Goal: Task Accomplishment & Management: Manage account settings

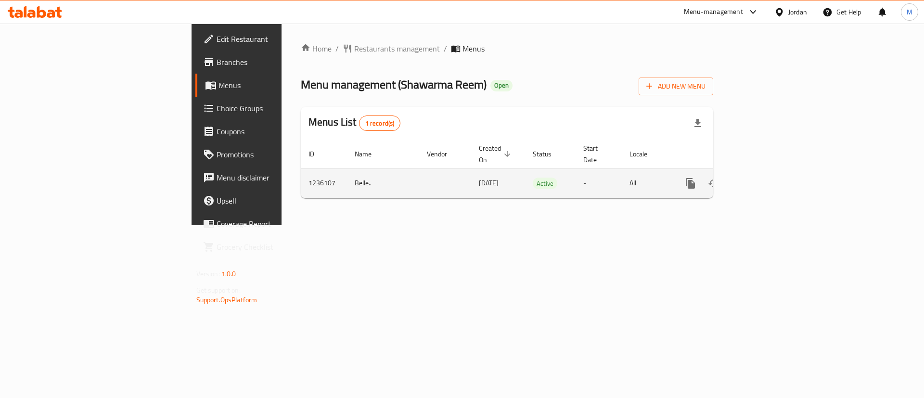
click at [766, 178] on icon "enhanced table" at bounding box center [760, 184] width 12 height 12
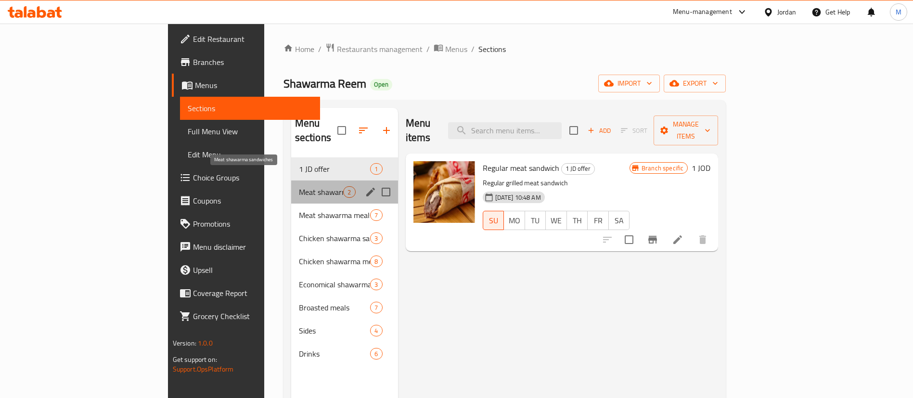
click at [299, 186] on span "Meat shawarma sandwiches" at bounding box center [321, 192] width 45 height 12
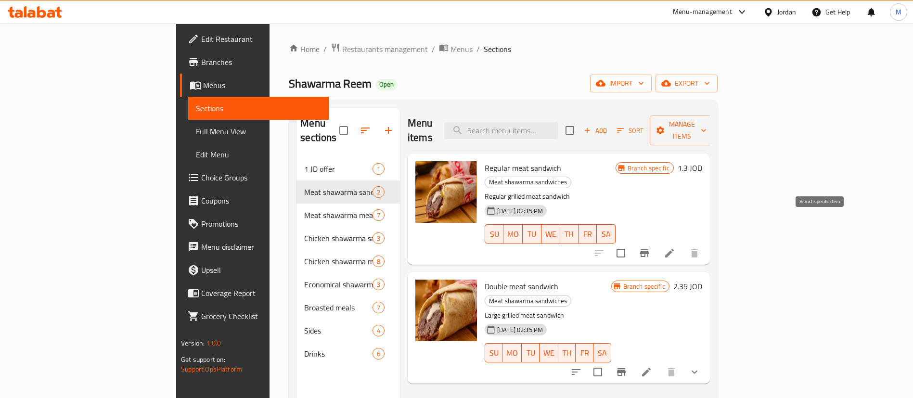
click at [649, 249] on icon "Branch-specific-item" at bounding box center [644, 253] width 9 height 8
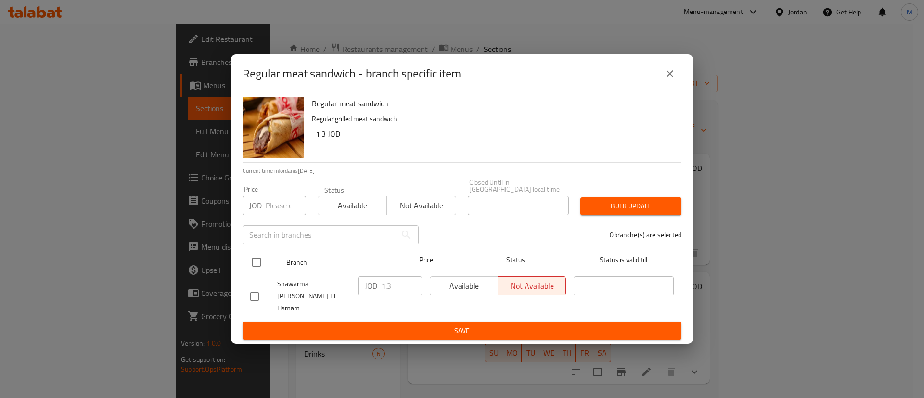
click at [258, 262] on input "checkbox" at bounding box center [256, 262] width 20 height 20
checkbox input "true"
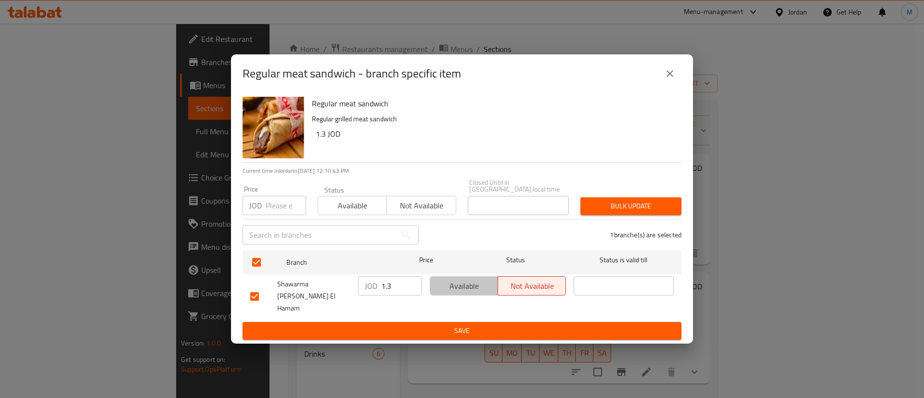
click at [447, 291] on span "Available" at bounding box center [464, 286] width 60 height 14
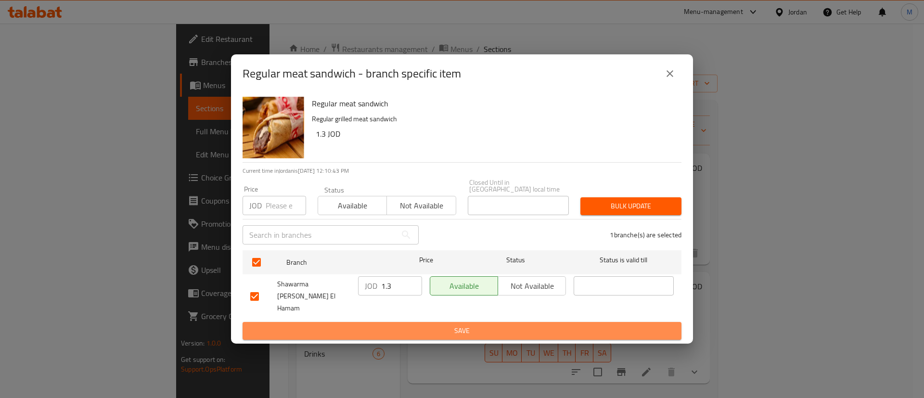
click at [469, 325] on span "Save" at bounding box center [462, 331] width 424 height 12
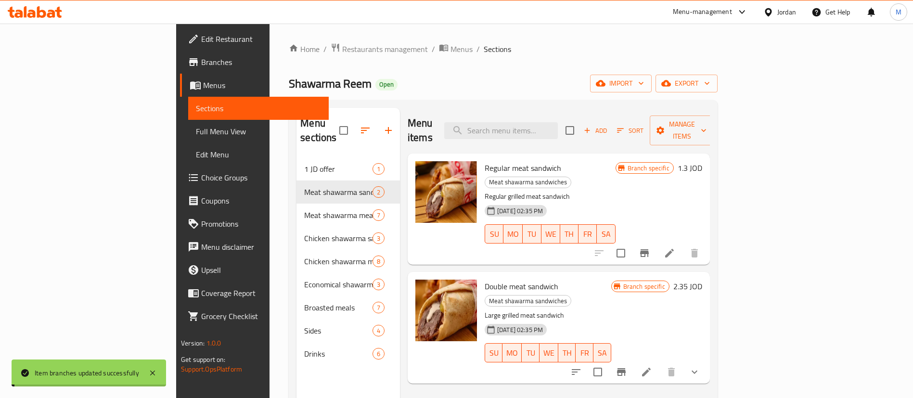
click at [626, 368] on icon "Branch-specific-item" at bounding box center [621, 372] width 9 height 8
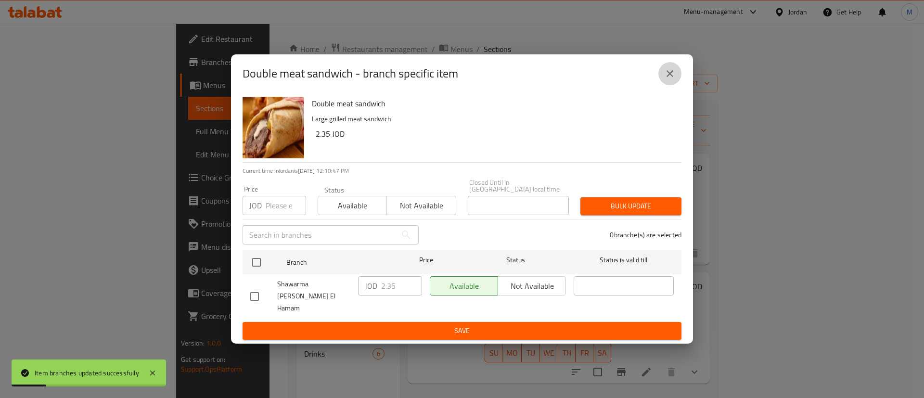
click at [674, 79] on icon "close" at bounding box center [670, 74] width 12 height 12
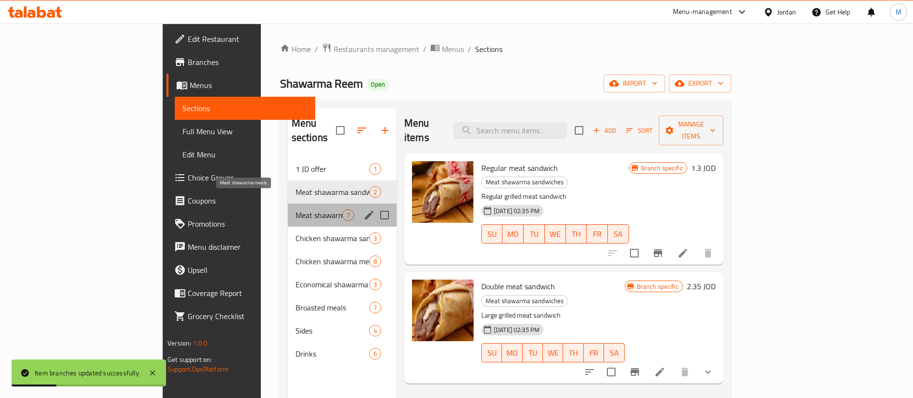
click at [296, 209] on span "Meat shawarma meals" at bounding box center [319, 215] width 47 height 12
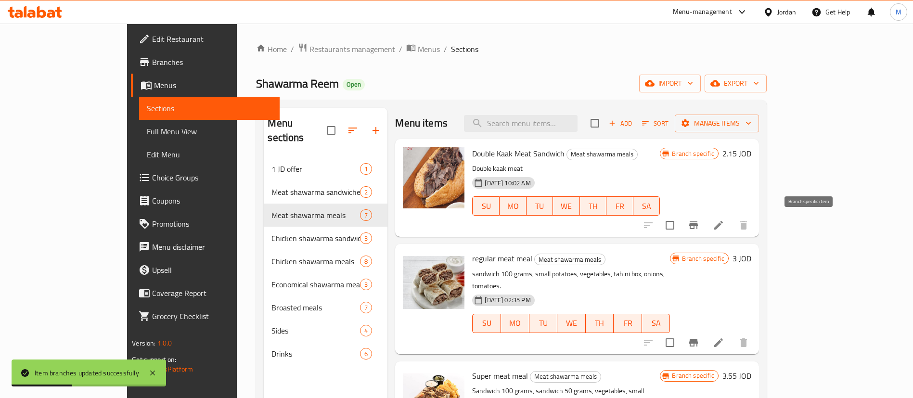
click at [698, 221] on icon "Branch-specific-item" at bounding box center [693, 225] width 9 height 8
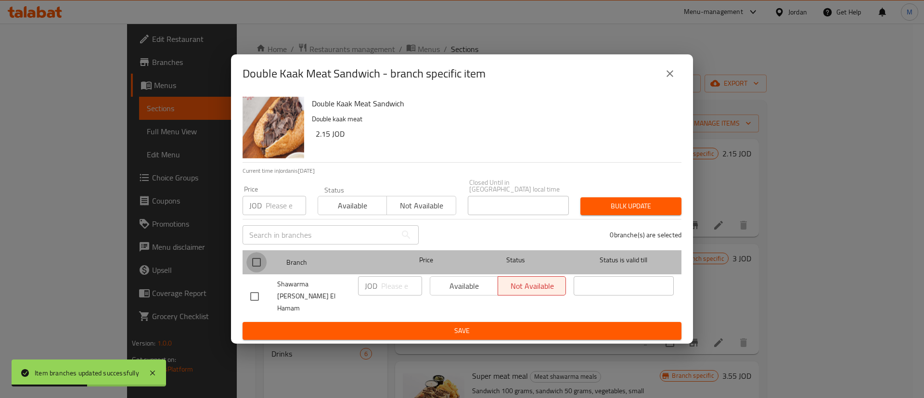
click at [255, 269] on input "checkbox" at bounding box center [256, 262] width 20 height 20
checkbox input "true"
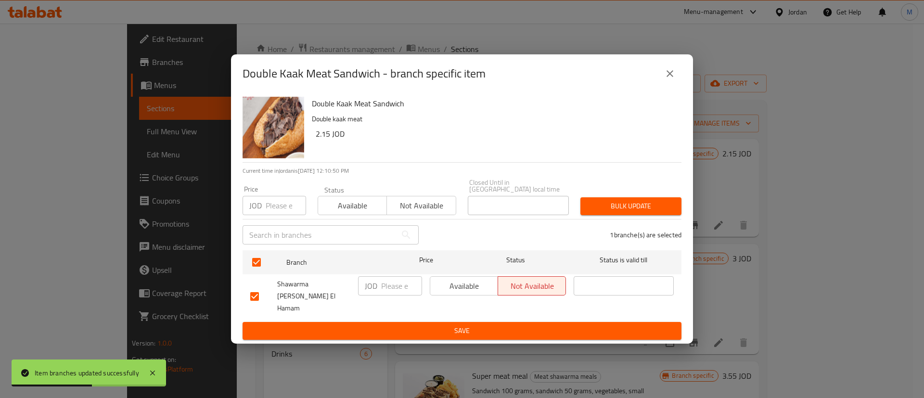
click at [462, 293] on span "Available" at bounding box center [464, 286] width 60 height 14
click at [471, 310] on ul "Branch Price Status Status is valid till Shawarma [PERSON_NAME] El Hamam JOD ​ …" at bounding box center [462, 284] width 439 height 76
click at [472, 311] on ul "Branch Price Status Status is valid till Shawarma [PERSON_NAME] El Hamam JOD ​ …" at bounding box center [462, 284] width 439 height 76
click at [472, 325] on span "Save" at bounding box center [462, 331] width 424 height 12
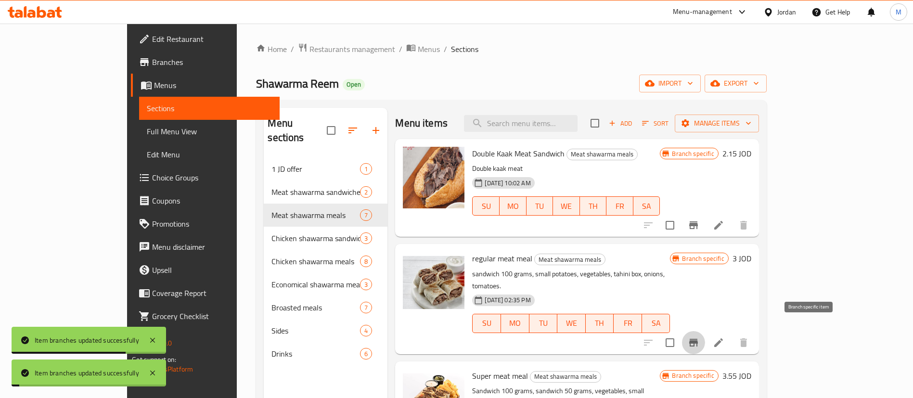
click at [699, 337] on icon "Branch-specific-item" at bounding box center [694, 343] width 12 height 12
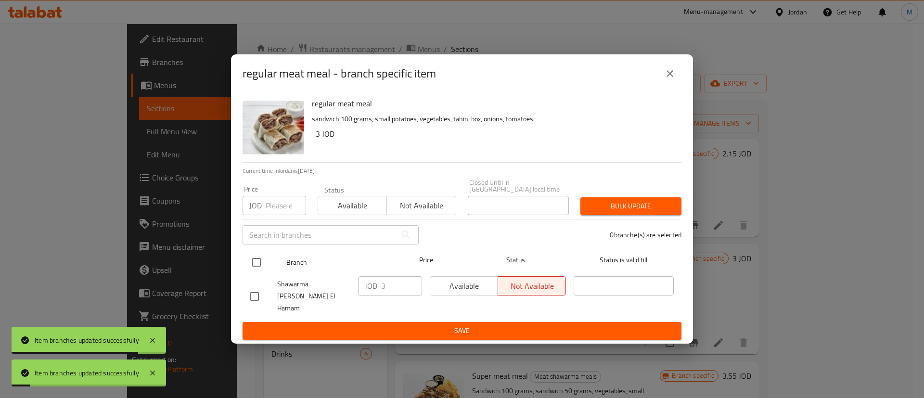
click at [257, 260] on input "checkbox" at bounding box center [256, 262] width 20 height 20
checkbox input "true"
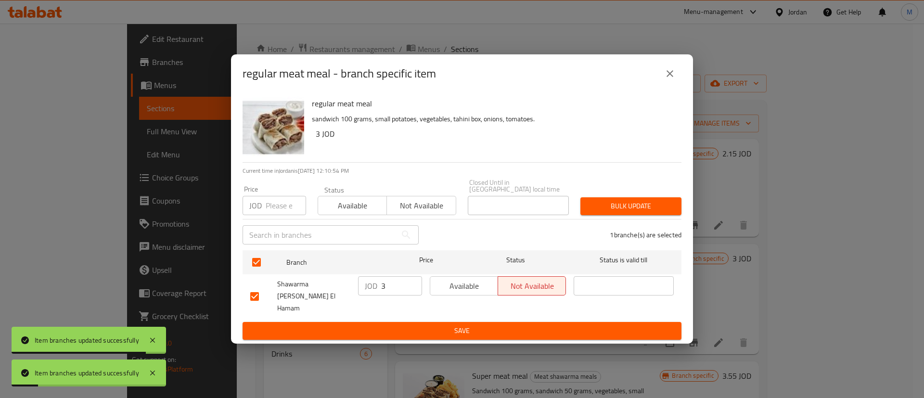
click at [460, 293] on span "Available" at bounding box center [464, 286] width 60 height 14
click at [463, 325] on span "Save" at bounding box center [462, 331] width 424 height 12
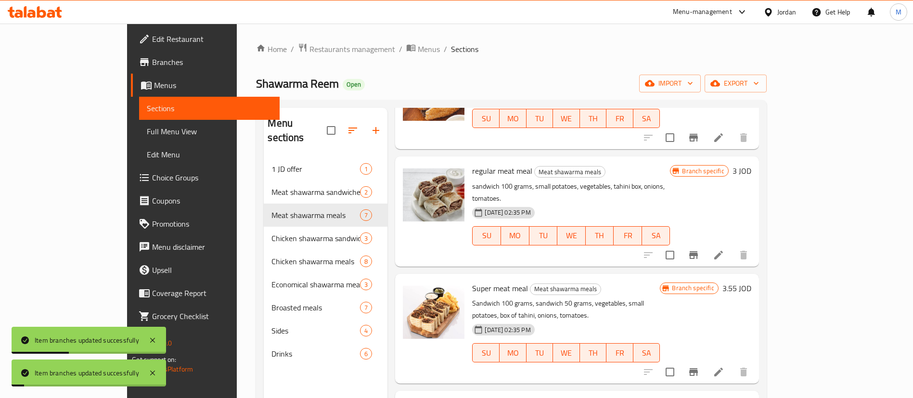
scroll to position [88, 0]
click at [698, 368] on icon "Branch-specific-item" at bounding box center [693, 372] width 9 height 8
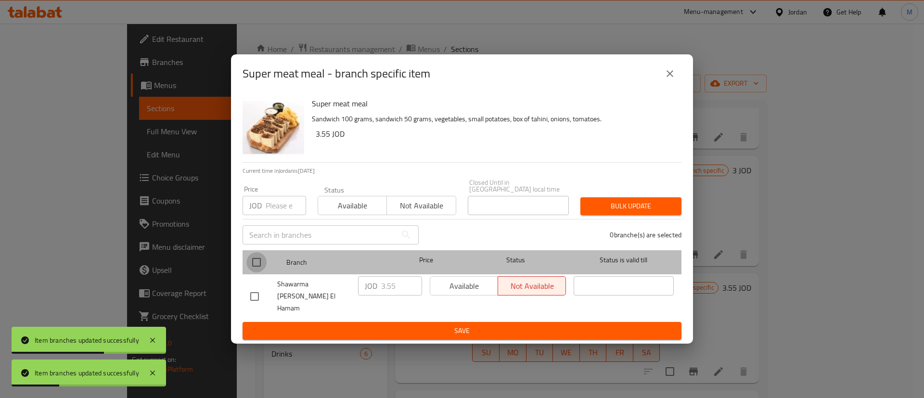
click at [257, 262] on input "checkbox" at bounding box center [256, 262] width 20 height 20
checkbox input "true"
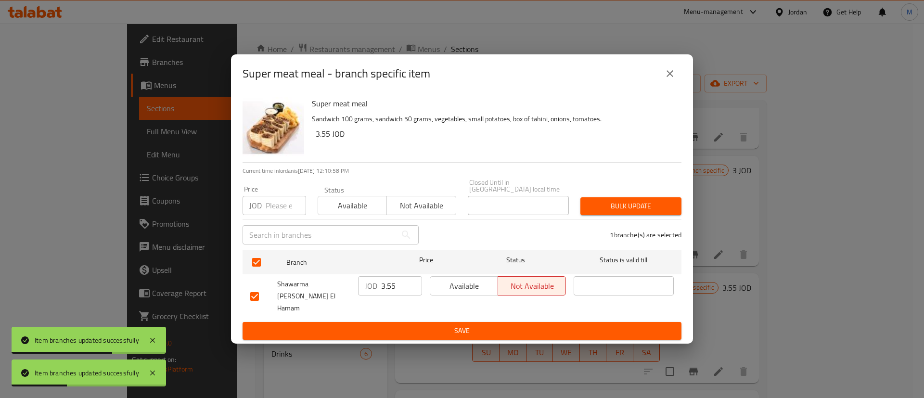
click at [465, 293] on span "Available" at bounding box center [464, 286] width 60 height 14
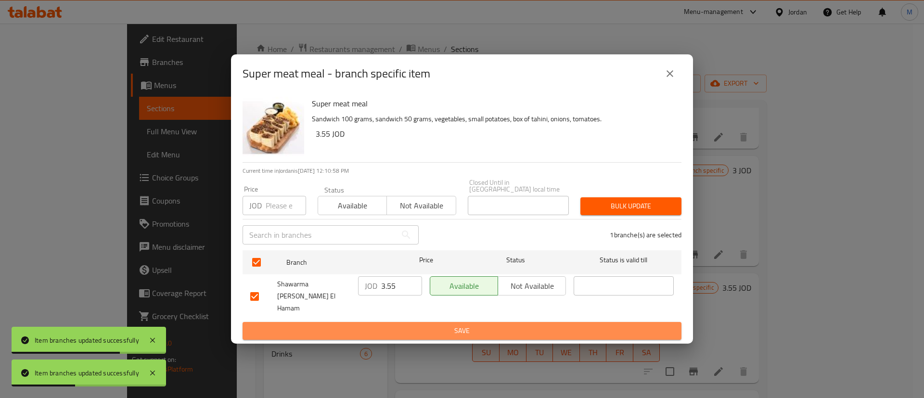
click at [464, 325] on span "Save" at bounding box center [462, 331] width 424 height 12
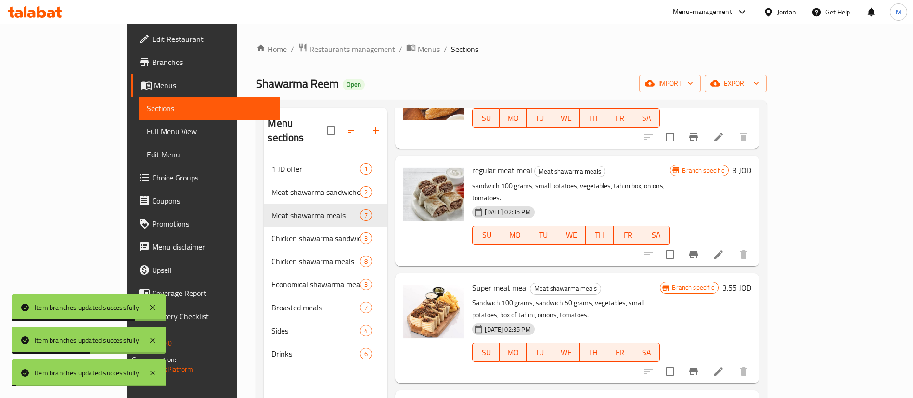
scroll to position [222, 0]
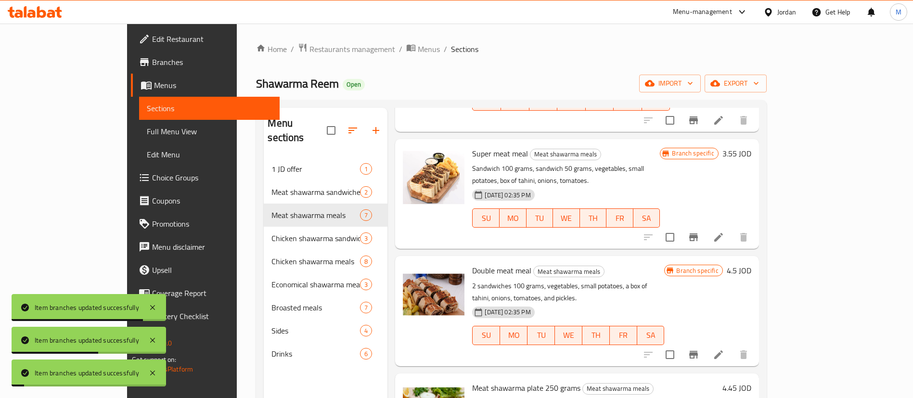
click at [699, 349] on icon "Branch-specific-item" at bounding box center [694, 355] width 12 height 12
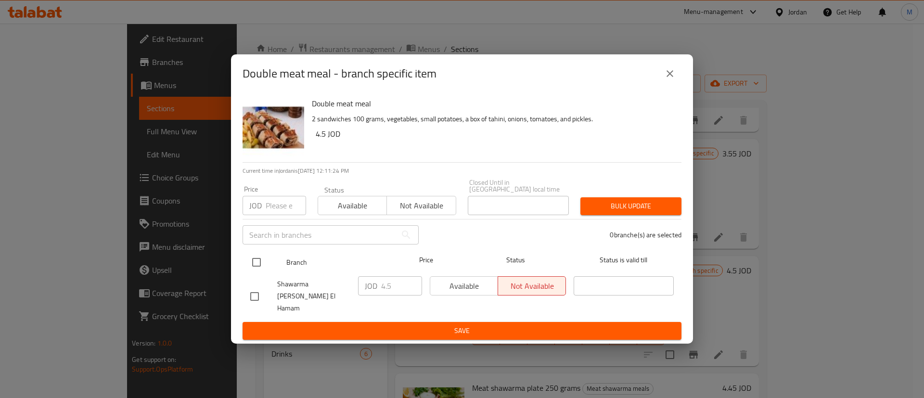
click at [254, 268] on input "checkbox" at bounding box center [256, 262] width 20 height 20
checkbox input "true"
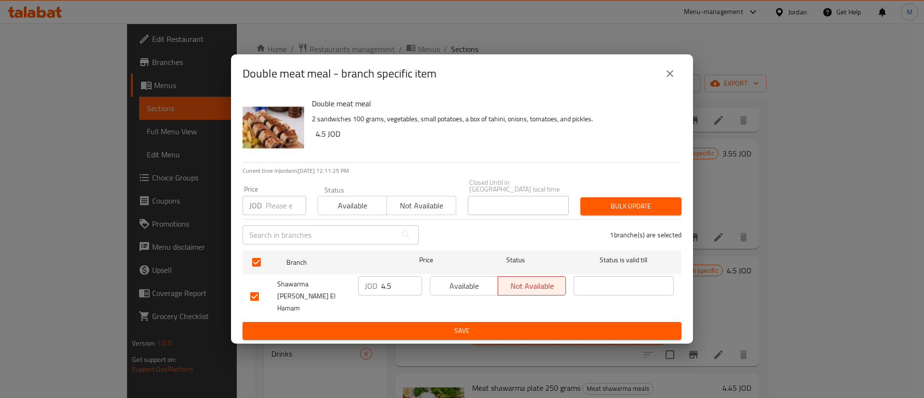
click at [428, 284] on div "Available Not available" at bounding box center [498, 296] width 144 height 48
click at [438, 293] on span "Available" at bounding box center [464, 286] width 60 height 14
click at [451, 325] on span "Save" at bounding box center [462, 331] width 424 height 12
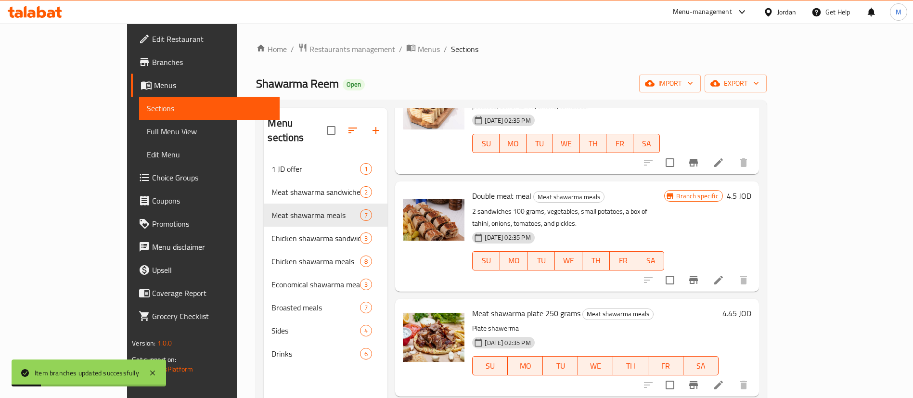
scroll to position [302, 0]
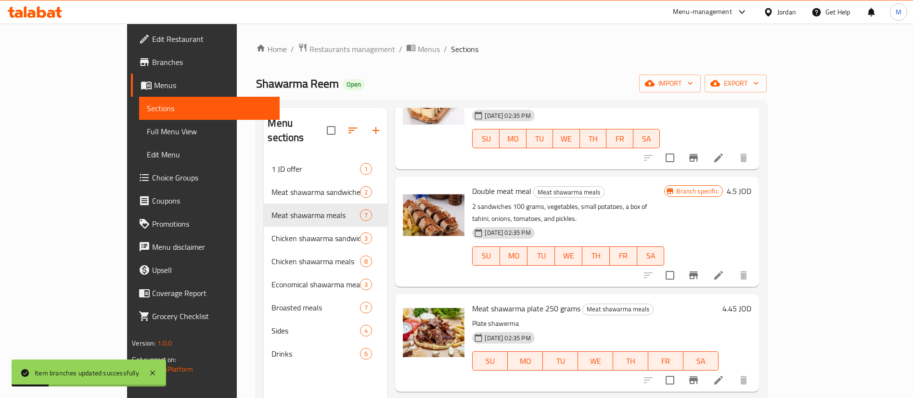
click at [699, 374] on icon "Branch-specific-item" at bounding box center [694, 380] width 12 height 12
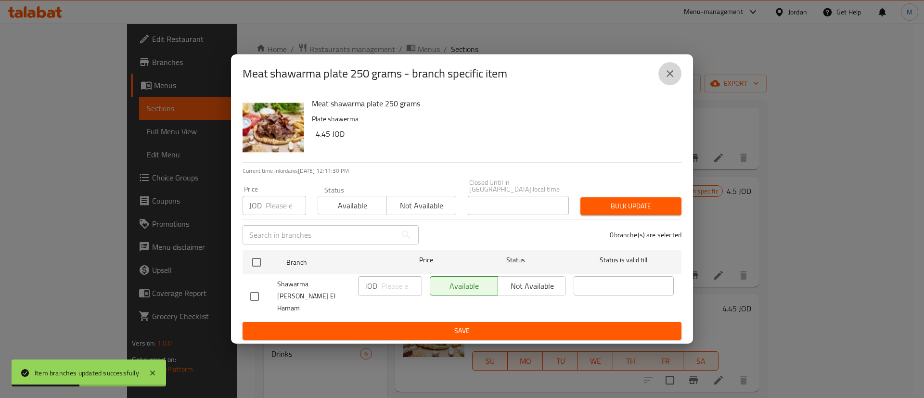
click at [675, 79] on icon "close" at bounding box center [670, 74] width 12 height 12
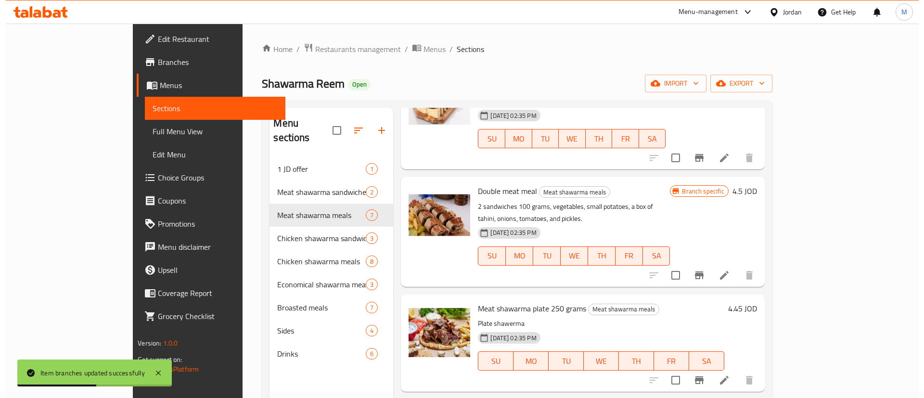
scroll to position [362, 0]
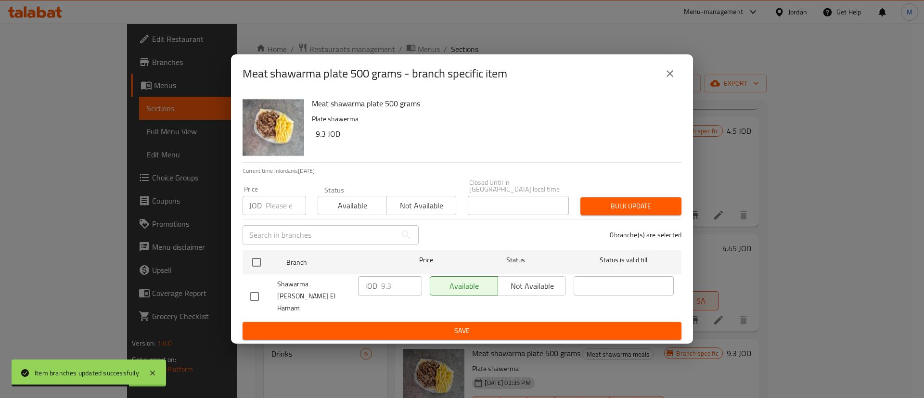
click at [671, 77] on icon "close" at bounding box center [670, 73] width 7 height 7
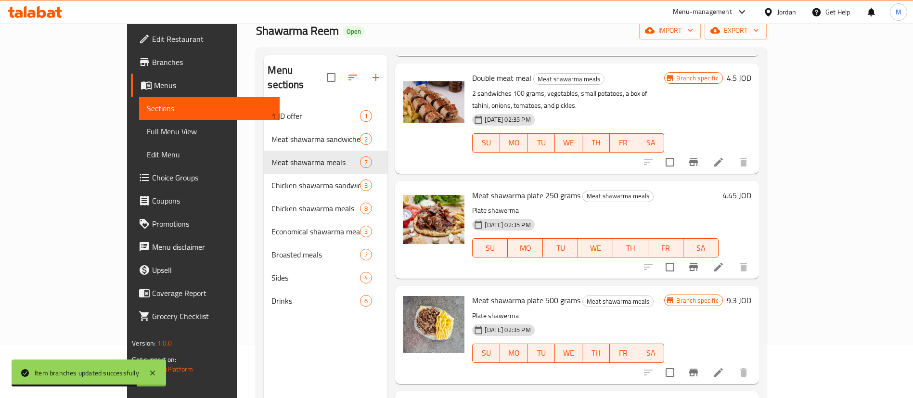
scroll to position [135, 0]
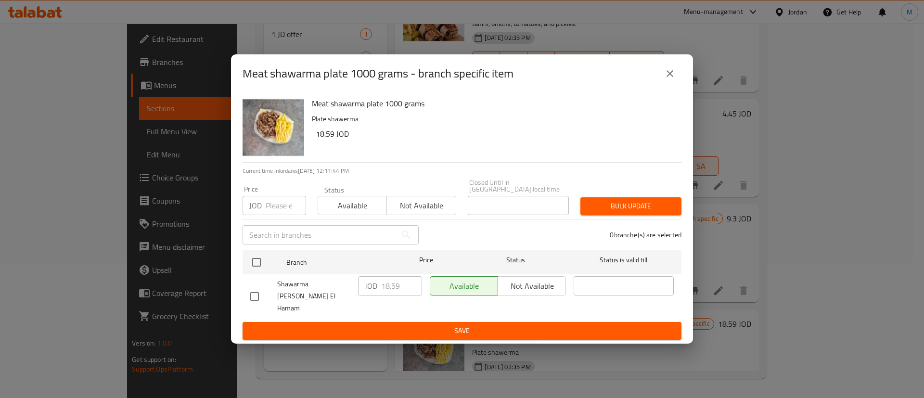
click at [671, 72] on button "close" at bounding box center [669, 73] width 23 height 23
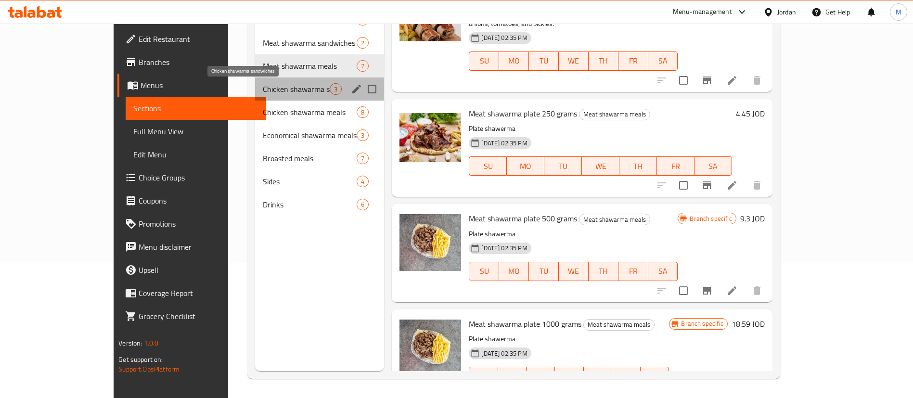
click at [275, 88] on span "Chicken shawarma sandwiches" at bounding box center [296, 89] width 67 height 12
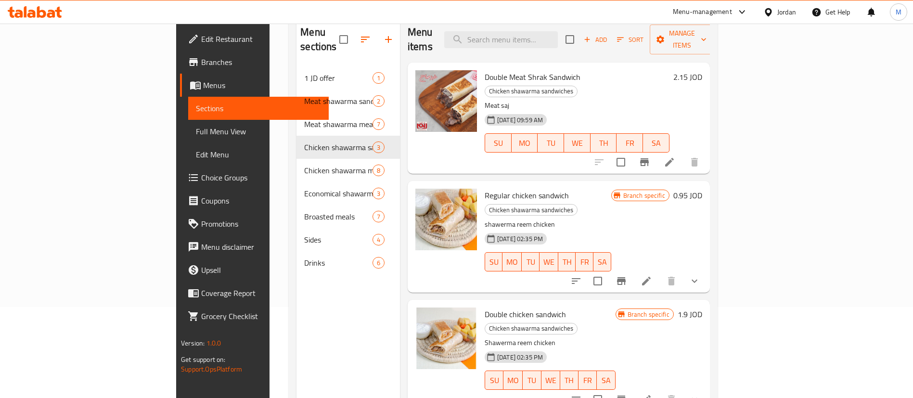
scroll to position [90, 0]
click at [656, 152] on button "Branch-specific-item" at bounding box center [644, 163] width 23 height 23
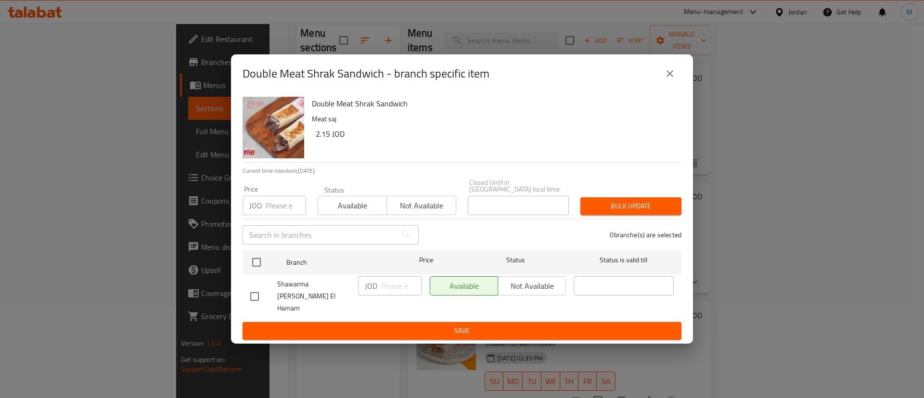
click at [668, 85] on button "close" at bounding box center [669, 73] width 23 height 23
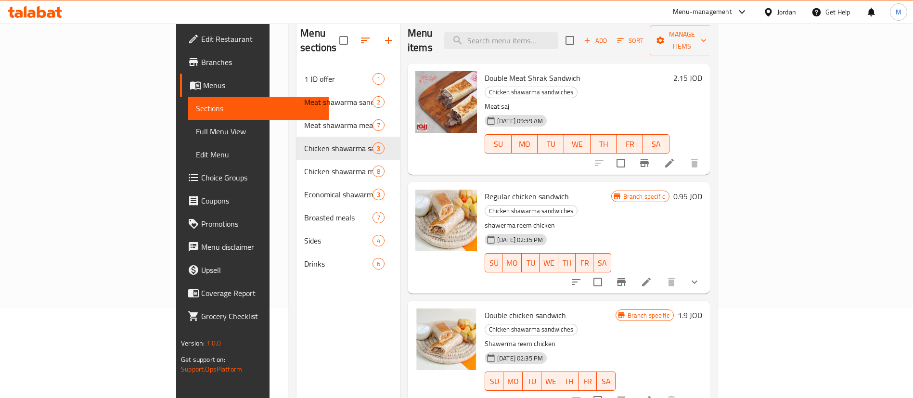
click at [633, 270] on button "Branch-specific-item" at bounding box center [621, 281] width 23 height 23
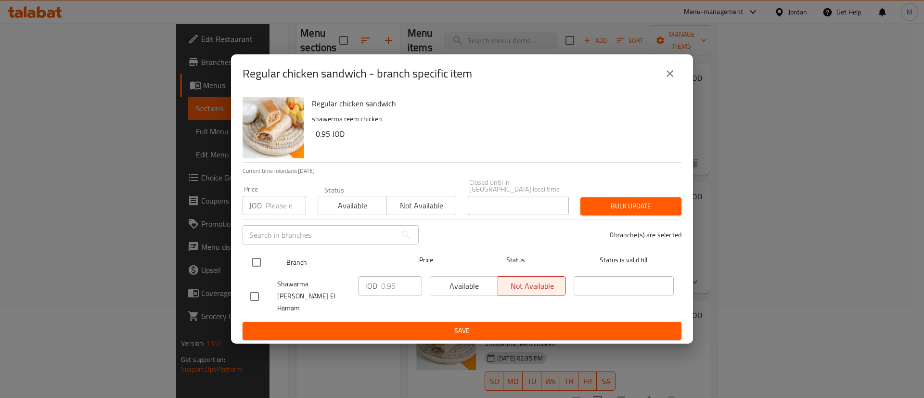
click at [256, 264] on input "checkbox" at bounding box center [256, 262] width 20 height 20
checkbox input "true"
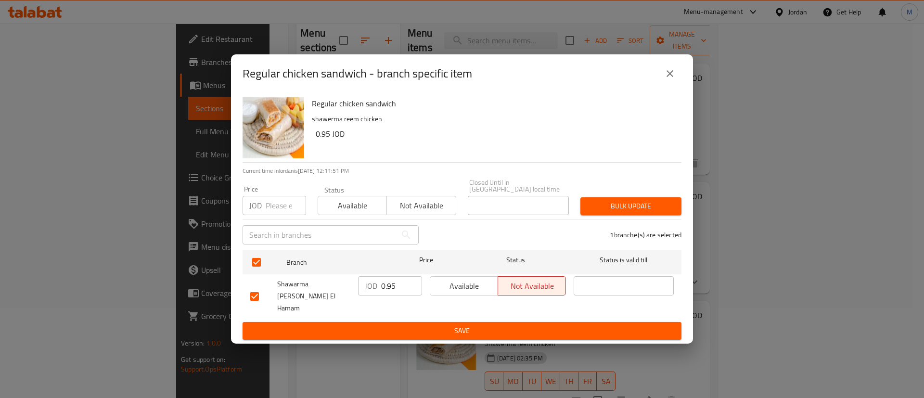
click at [454, 289] on span "Available" at bounding box center [464, 286] width 60 height 14
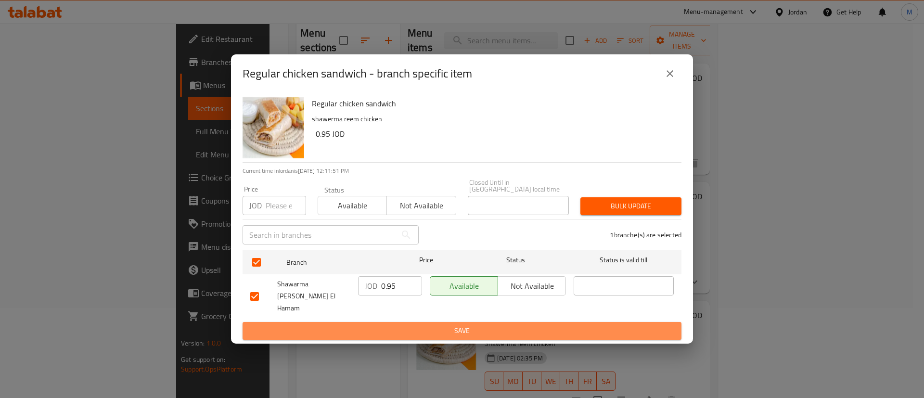
click at [465, 325] on span "Save" at bounding box center [462, 331] width 424 height 12
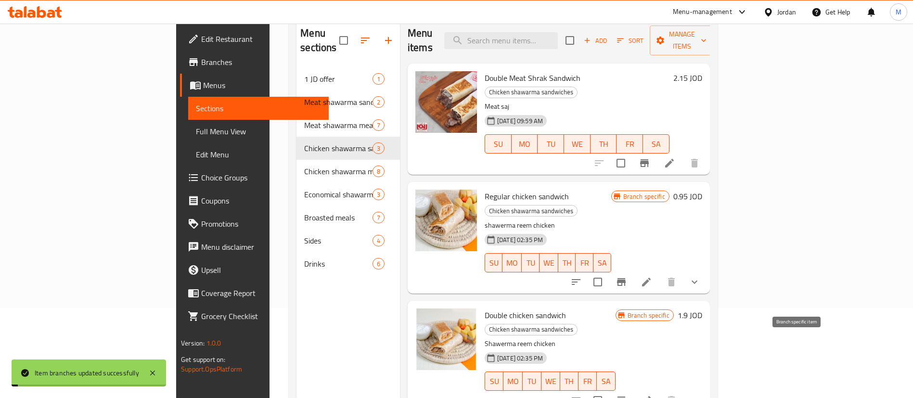
click at [626, 397] on icon "Branch-specific-item" at bounding box center [621, 401] width 9 height 8
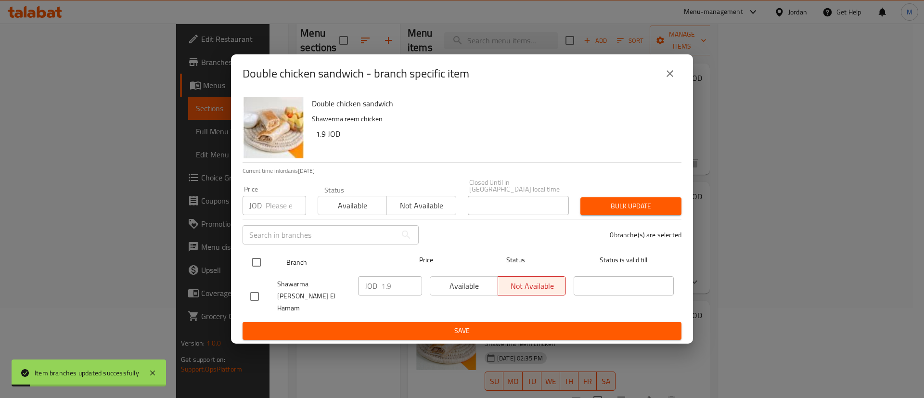
click at [256, 268] on input "checkbox" at bounding box center [256, 262] width 20 height 20
checkbox input "true"
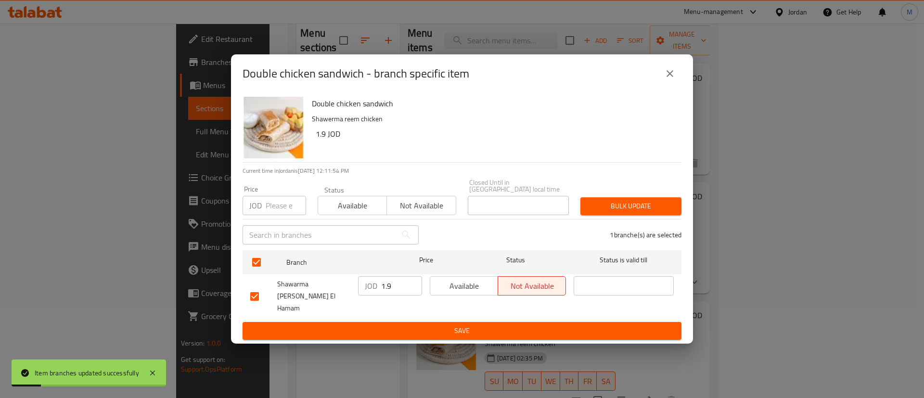
click at [474, 293] on span "Available" at bounding box center [464, 286] width 60 height 14
click at [475, 325] on span "Save" at bounding box center [462, 331] width 424 height 12
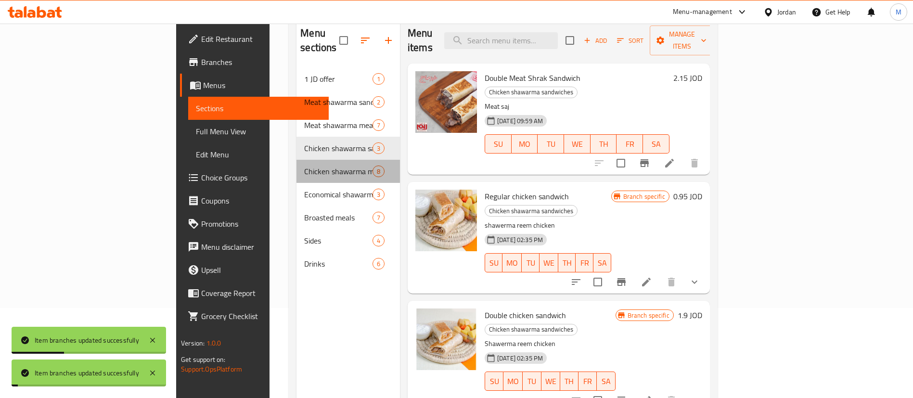
click at [304, 166] on span "Chicken shawarma meals" at bounding box center [338, 172] width 68 height 12
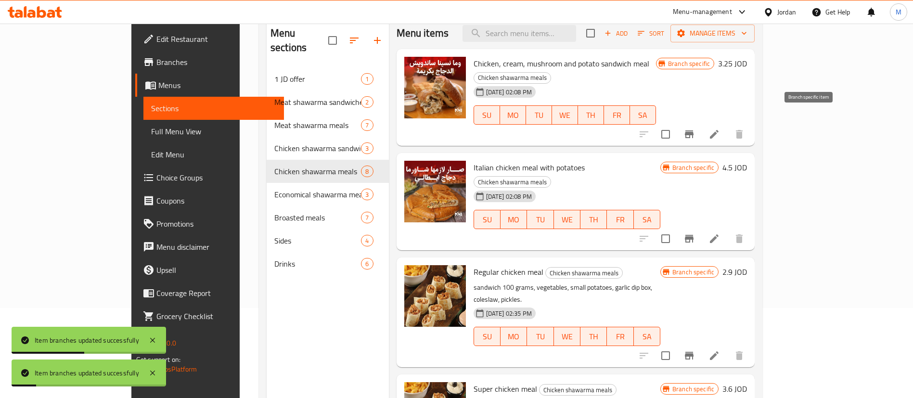
click at [694, 130] on icon "Branch-specific-item" at bounding box center [689, 134] width 9 height 8
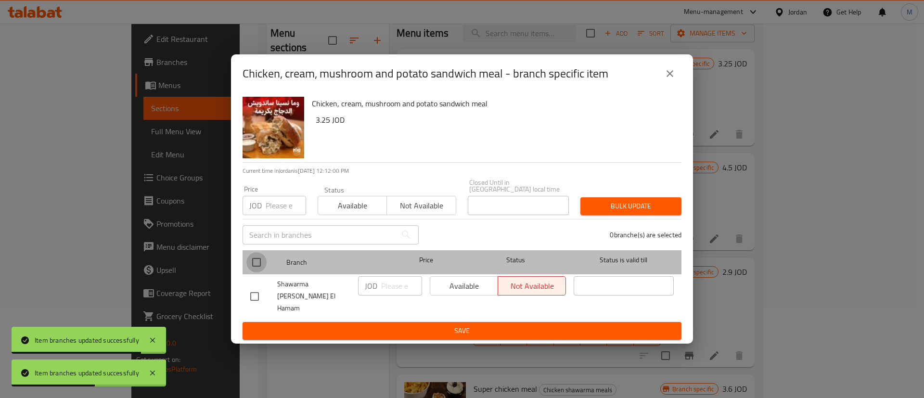
click at [257, 263] on input "checkbox" at bounding box center [256, 262] width 20 height 20
checkbox input "true"
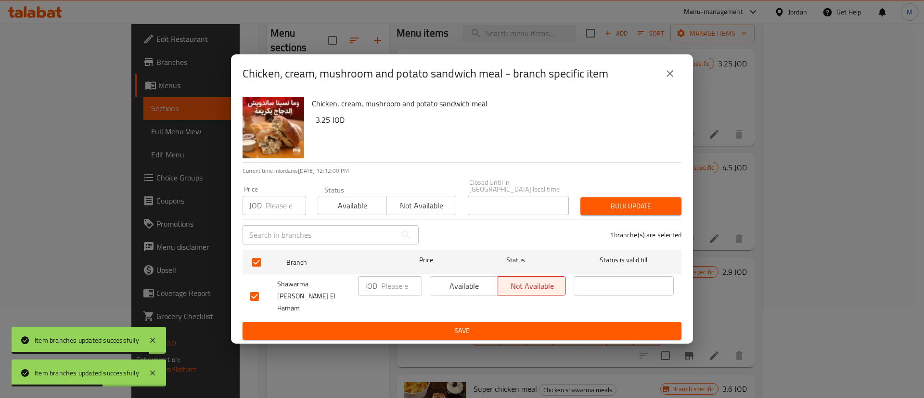
click at [474, 289] on span "Available" at bounding box center [464, 286] width 60 height 14
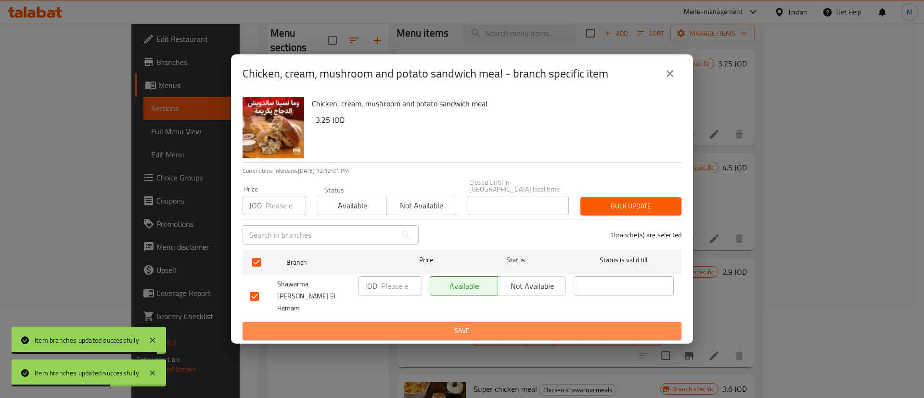
click at [483, 325] on span "Save" at bounding box center [462, 331] width 424 height 12
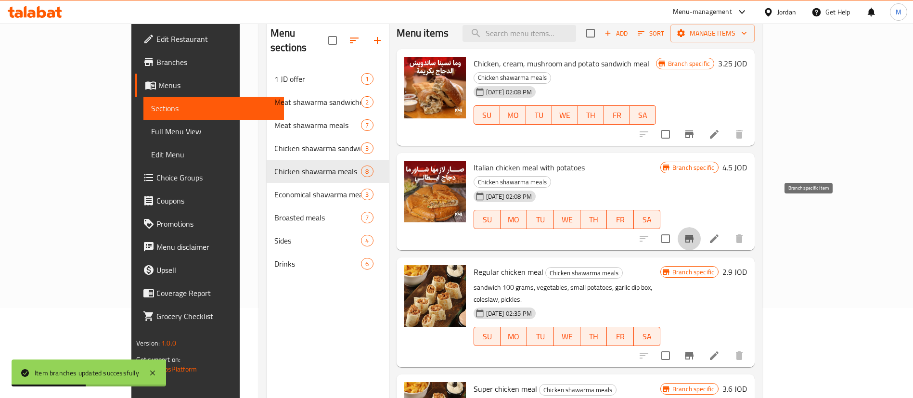
click at [701, 227] on button "Branch-specific-item" at bounding box center [689, 238] width 23 height 23
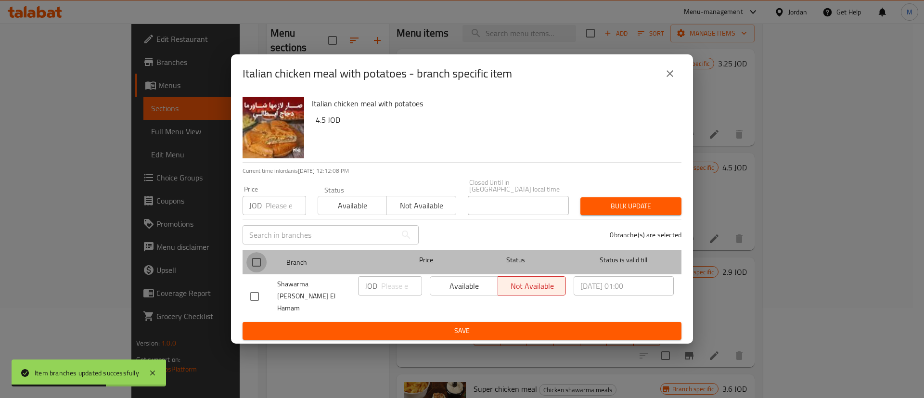
click at [256, 269] on input "checkbox" at bounding box center [256, 262] width 20 height 20
checkbox input "true"
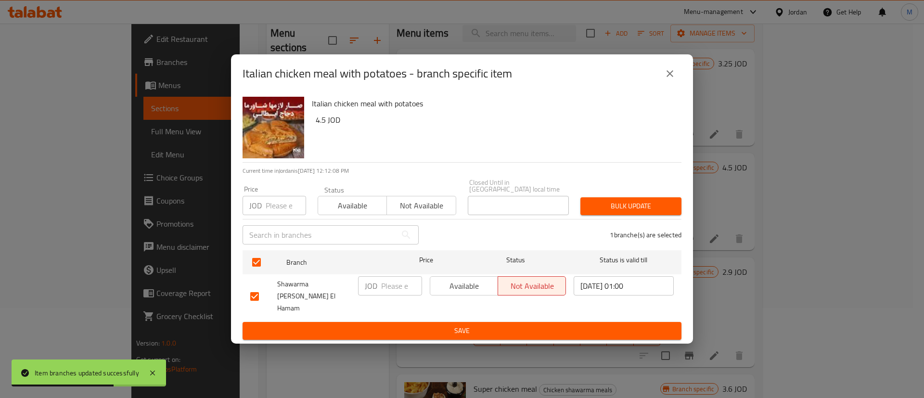
click at [468, 293] on span "Available" at bounding box center [464, 286] width 60 height 14
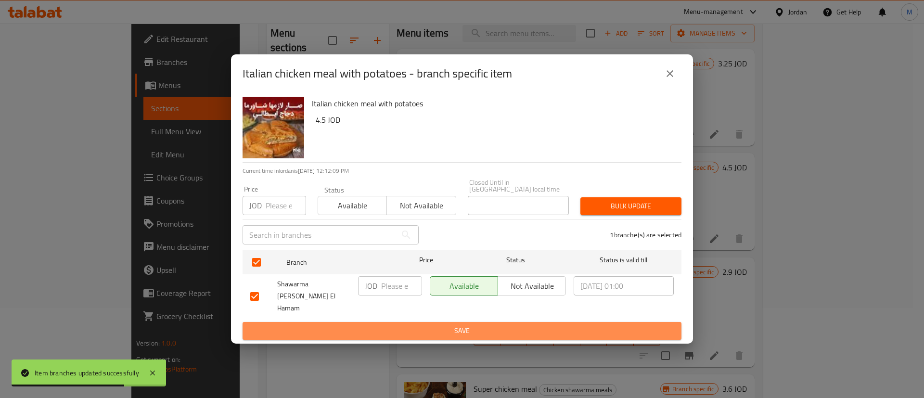
click at [479, 326] on span "Save" at bounding box center [462, 331] width 424 height 12
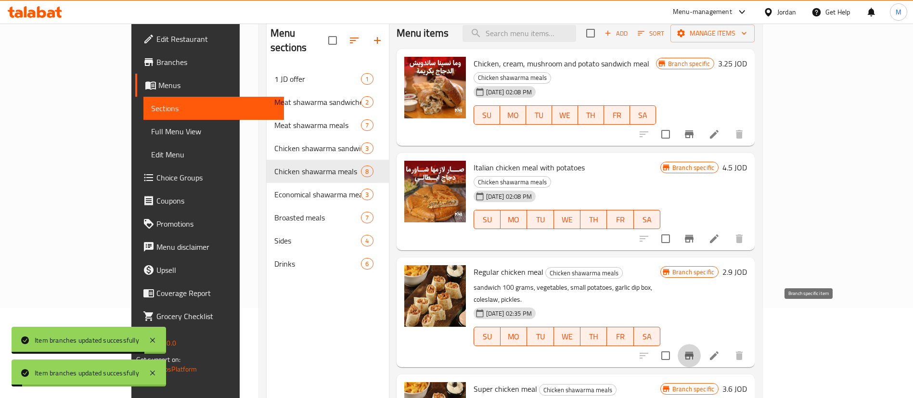
click at [695, 350] on icon "Branch-specific-item" at bounding box center [689, 356] width 12 height 12
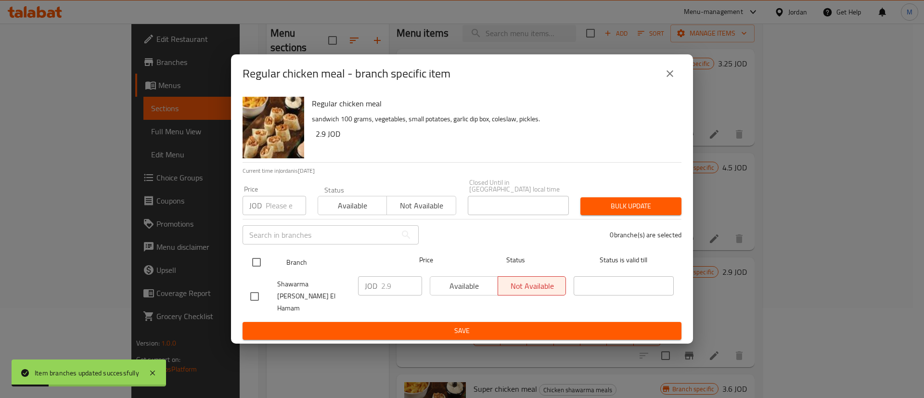
click at [255, 266] on input "checkbox" at bounding box center [256, 262] width 20 height 20
checkbox input "true"
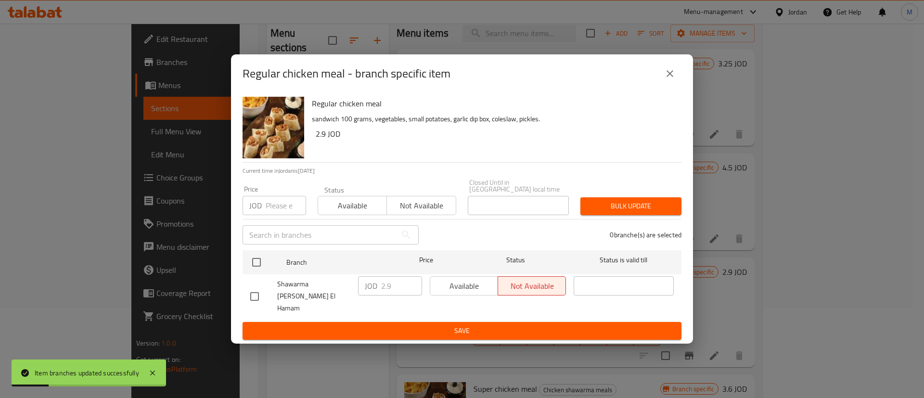
checkbox input "true"
click at [483, 283] on span "Available" at bounding box center [464, 286] width 60 height 14
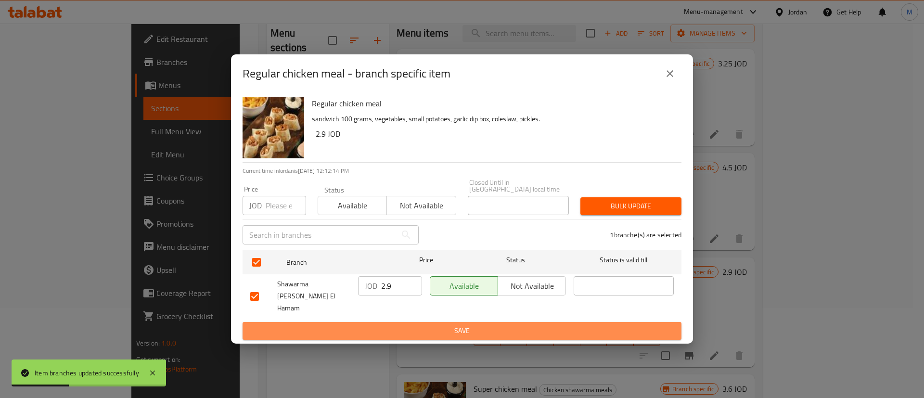
click at [475, 325] on span "Save" at bounding box center [462, 331] width 424 height 12
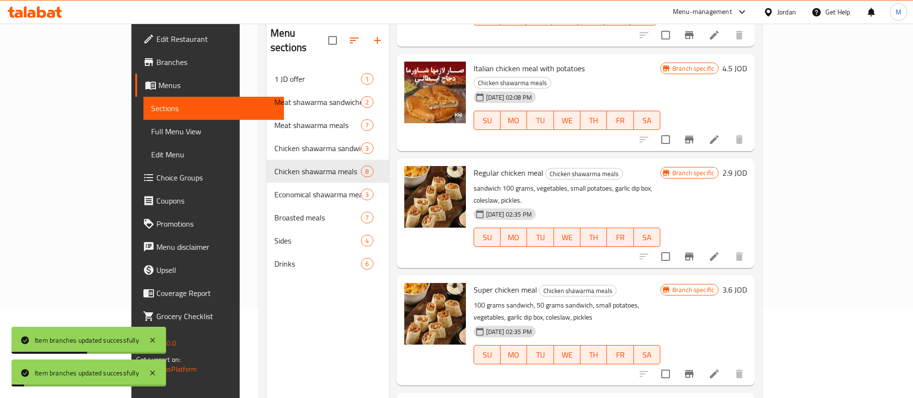
scroll to position [111, 0]
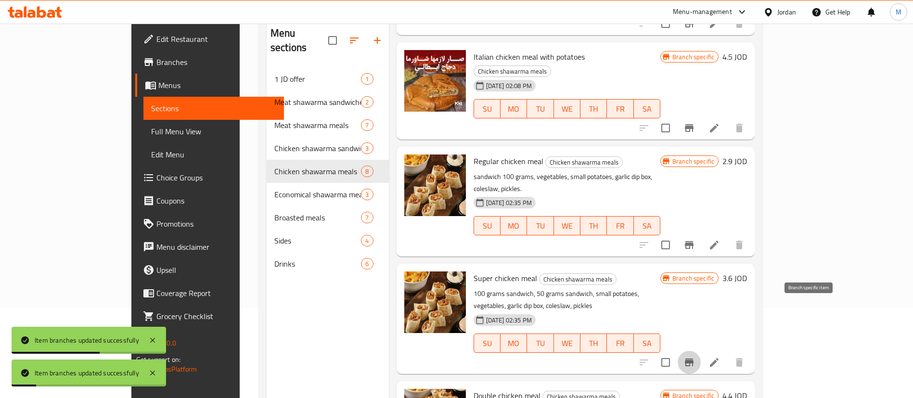
click at [694, 359] on icon "Branch-specific-item" at bounding box center [689, 363] width 9 height 8
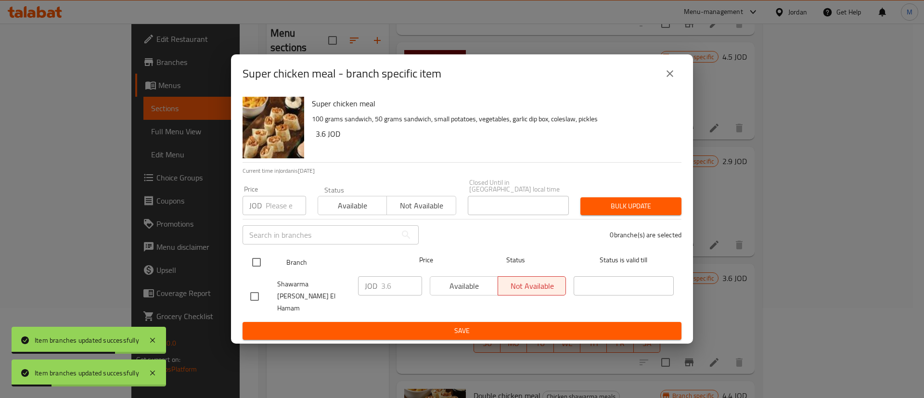
click at [256, 263] on input "checkbox" at bounding box center [256, 262] width 20 height 20
checkbox input "true"
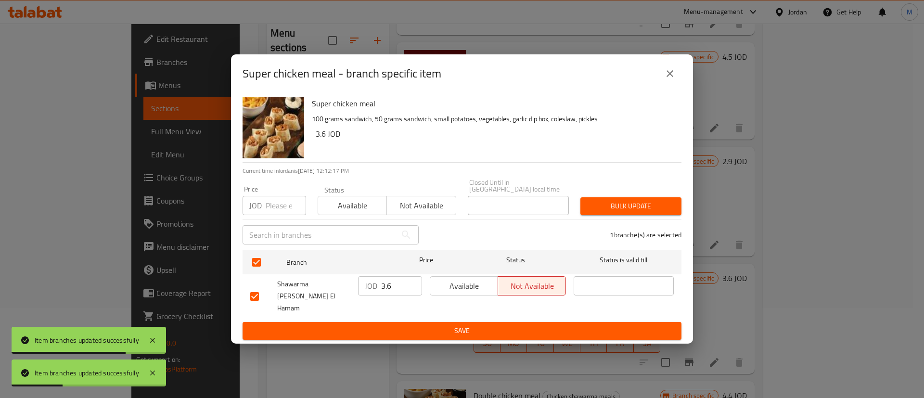
drag, startPoint x: 451, startPoint y: 285, endPoint x: 451, endPoint y: 298, distance: 13.0
click at [451, 285] on span "Available" at bounding box center [464, 286] width 60 height 14
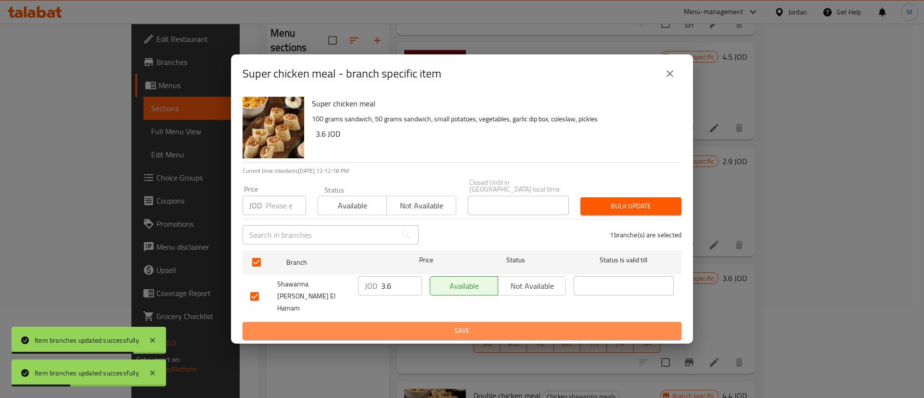
click at [449, 322] on button "Save" at bounding box center [462, 331] width 439 height 18
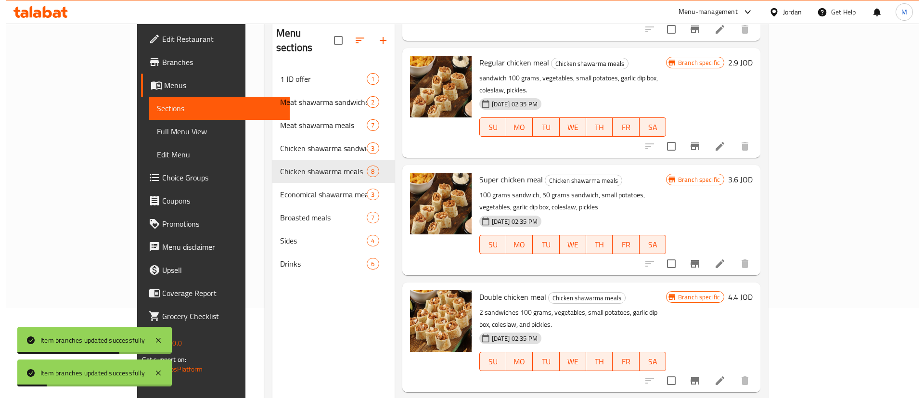
scroll to position [210, 0]
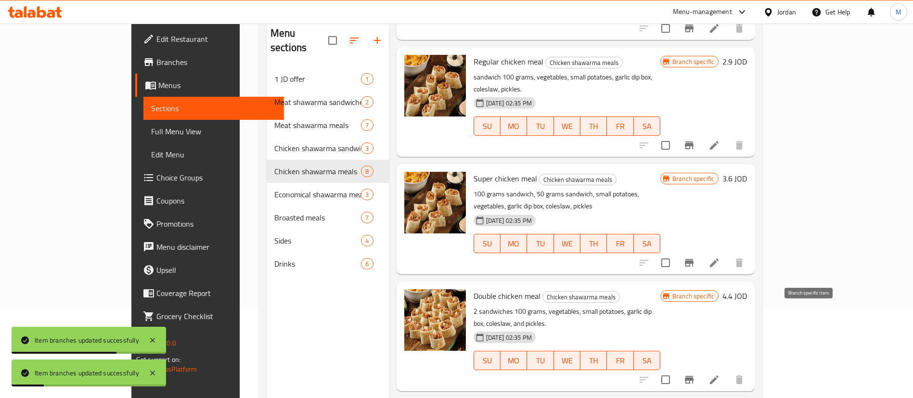
click at [694, 376] on icon "Branch-specific-item" at bounding box center [689, 380] width 9 height 8
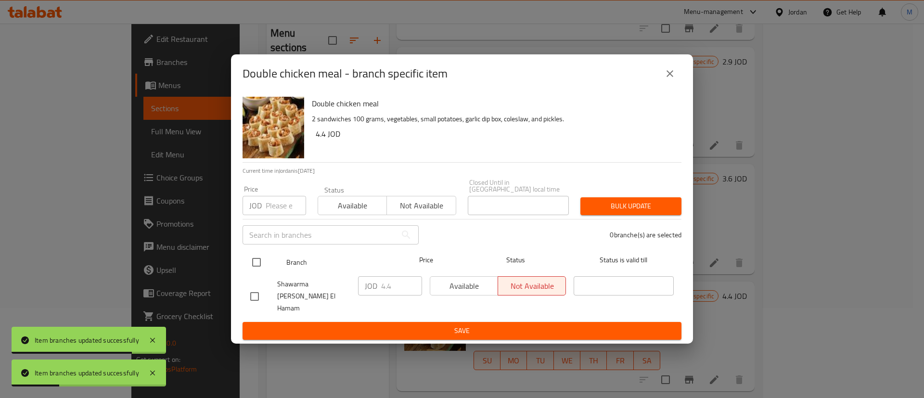
click at [260, 264] on input "checkbox" at bounding box center [256, 262] width 20 height 20
checkbox input "true"
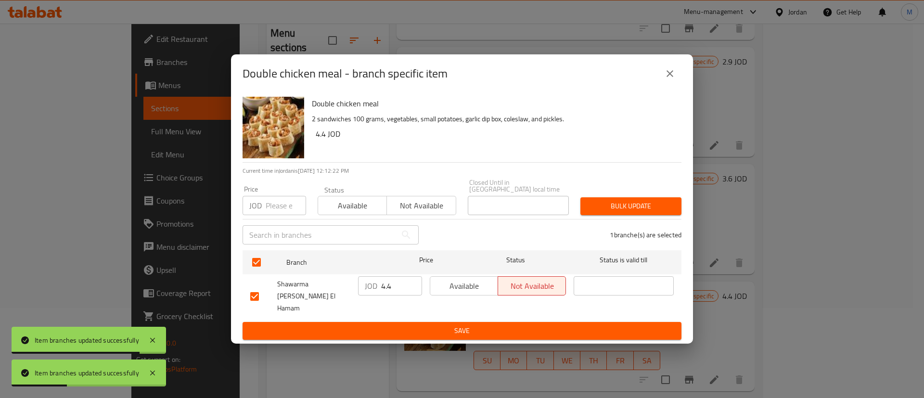
click at [451, 290] on span "Available" at bounding box center [464, 286] width 60 height 14
click at [463, 325] on span "Save" at bounding box center [462, 331] width 424 height 12
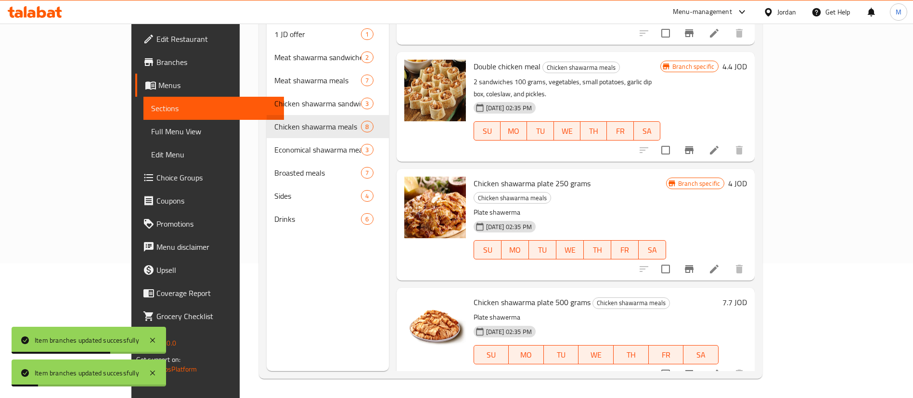
scroll to position [397, 0]
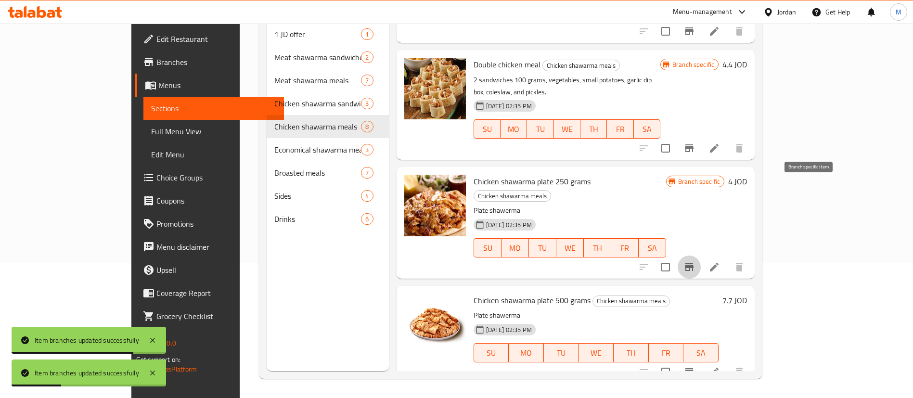
click at [695, 261] on icon "Branch-specific-item" at bounding box center [689, 267] width 12 height 12
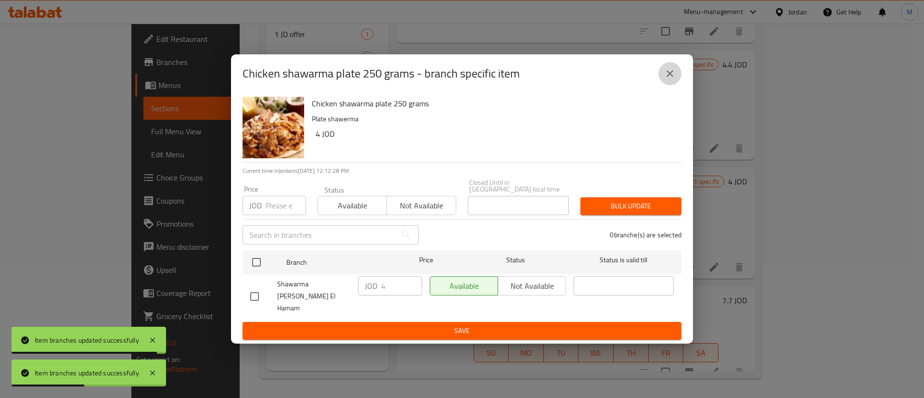
click at [669, 77] on icon "close" at bounding box center [670, 73] width 7 height 7
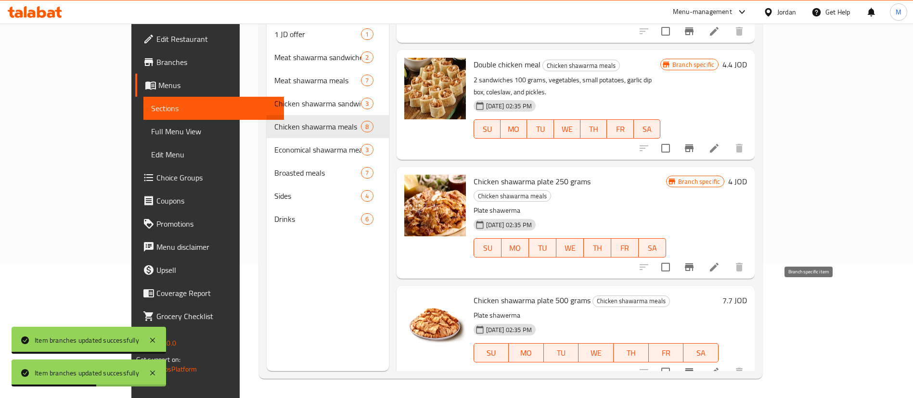
click at [695, 366] on icon "Branch-specific-item" at bounding box center [689, 372] width 12 height 12
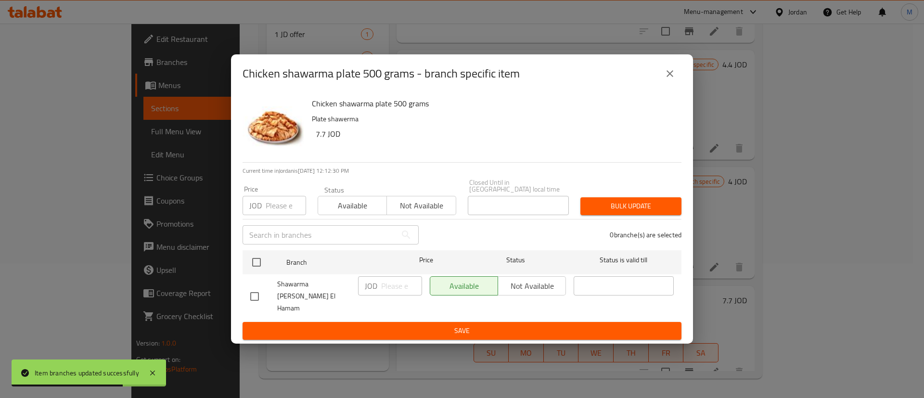
click at [663, 78] on button "close" at bounding box center [669, 73] width 23 height 23
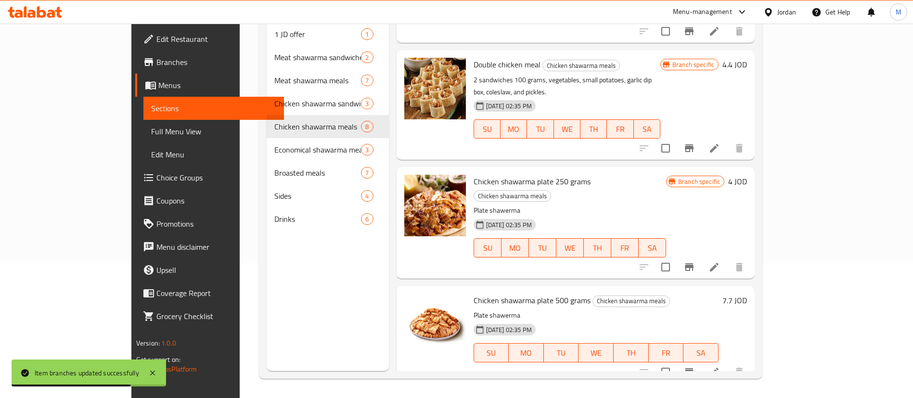
scroll to position [438, 0]
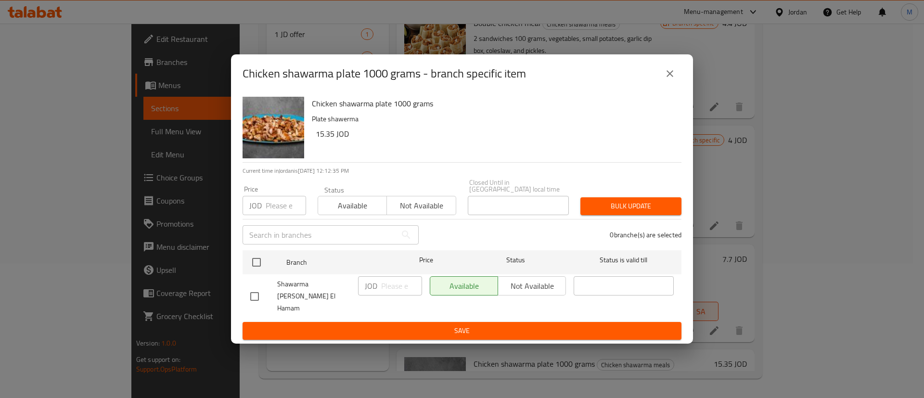
click at [671, 77] on icon "close" at bounding box center [670, 73] width 7 height 7
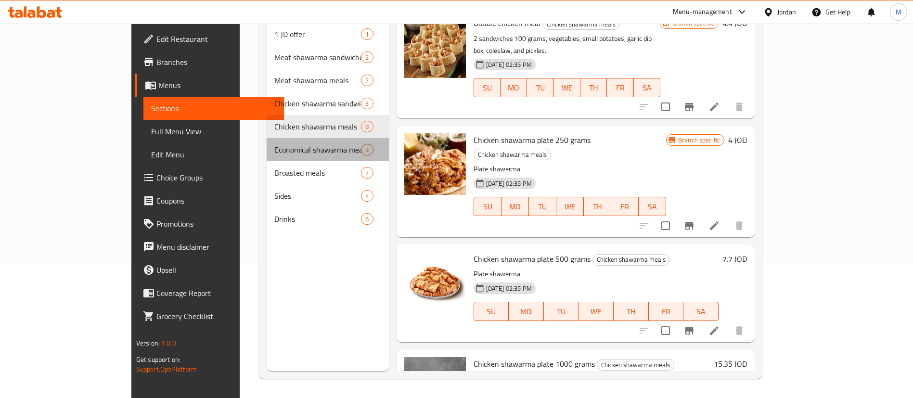
click at [267, 138] on div "Economical shawarma meals 3" at bounding box center [328, 149] width 122 height 23
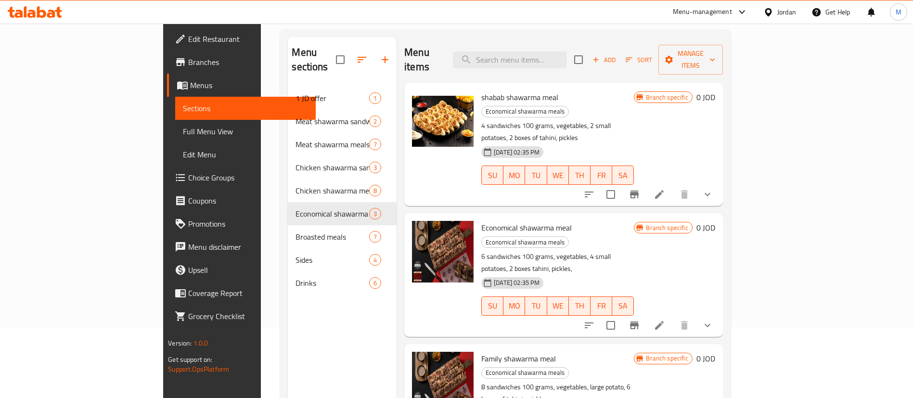
scroll to position [70, 0]
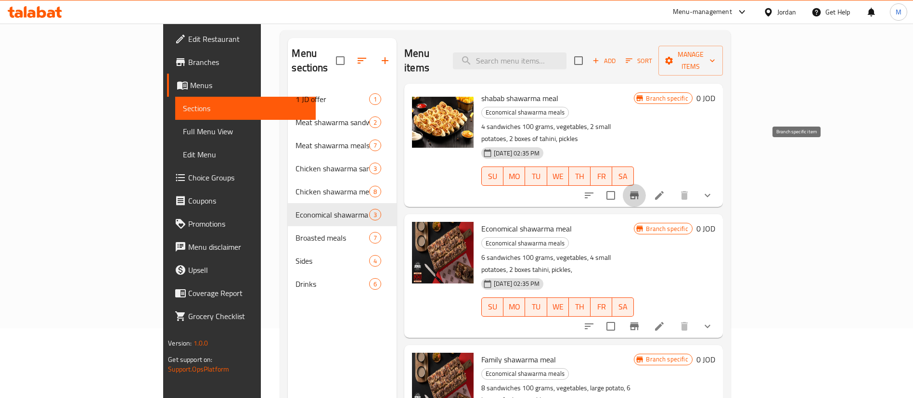
click at [640, 190] on icon "Branch-specific-item" at bounding box center [635, 196] width 12 height 12
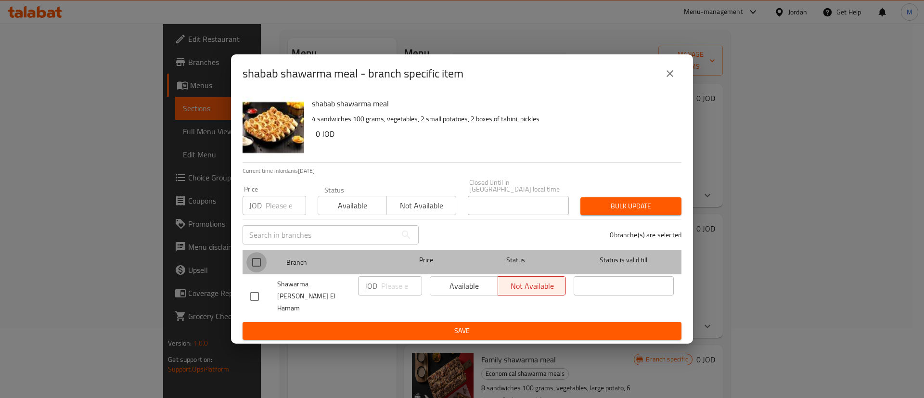
click at [264, 260] on input "checkbox" at bounding box center [256, 262] width 20 height 20
checkbox input "true"
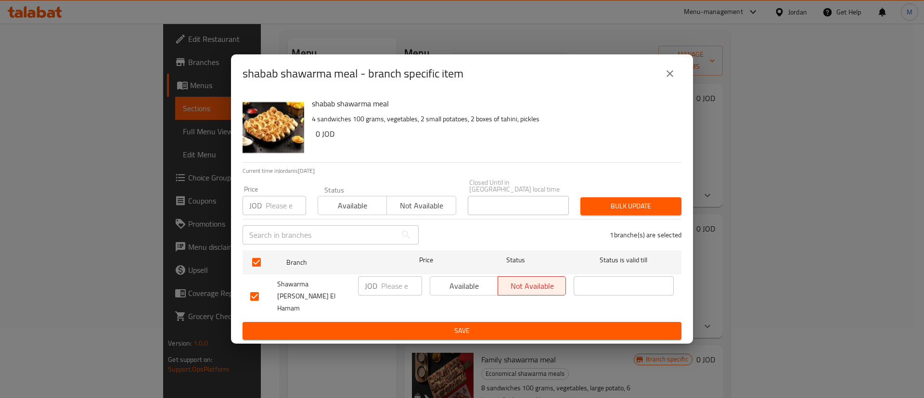
click at [467, 285] on span "Available" at bounding box center [464, 286] width 60 height 14
click at [475, 322] on button "Save" at bounding box center [462, 331] width 439 height 18
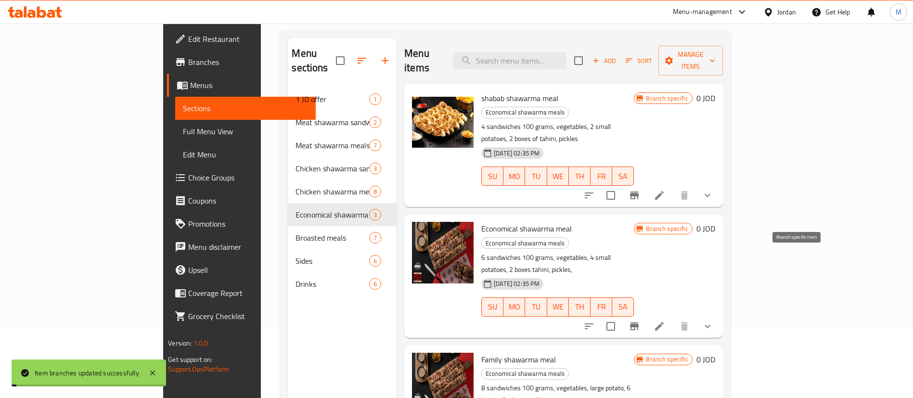
click at [640, 321] on icon "Branch-specific-item" at bounding box center [635, 327] width 12 height 12
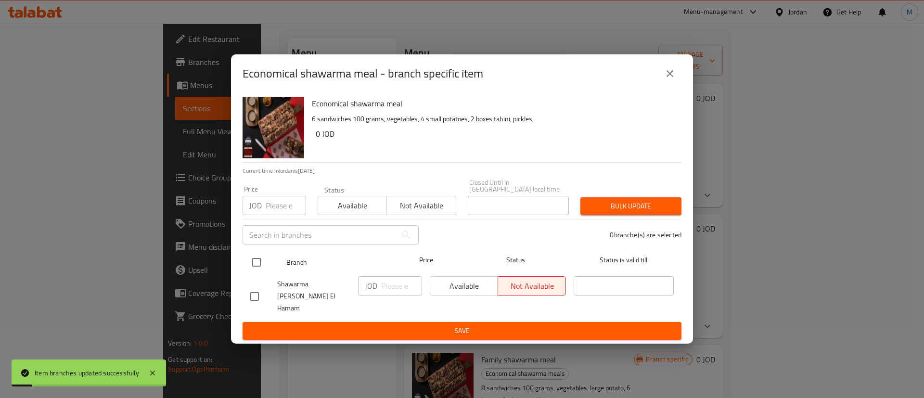
click at [260, 263] on input "checkbox" at bounding box center [256, 262] width 20 height 20
checkbox input "true"
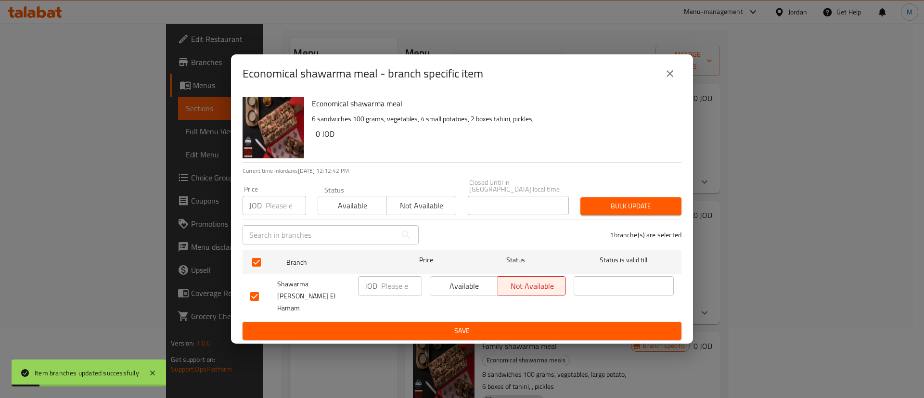
click at [456, 291] on span "Available" at bounding box center [464, 286] width 60 height 14
click at [443, 325] on span "Save" at bounding box center [462, 331] width 424 height 12
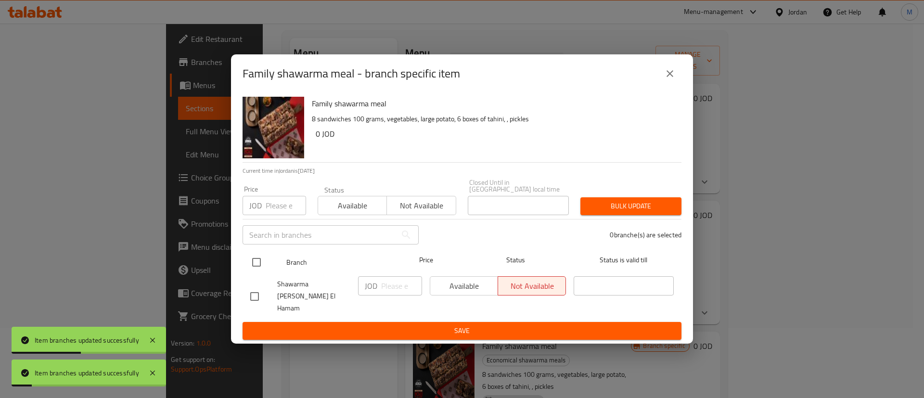
click at [257, 266] on input "checkbox" at bounding box center [256, 262] width 20 height 20
checkbox input "true"
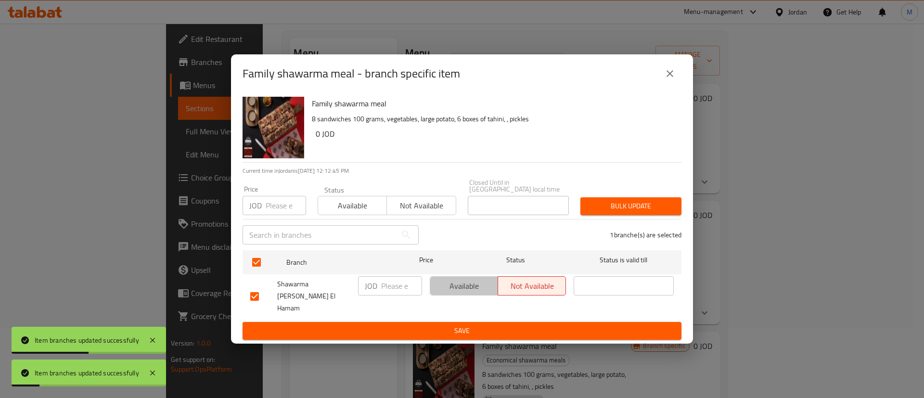
click at [467, 280] on button "Available" at bounding box center [464, 285] width 68 height 19
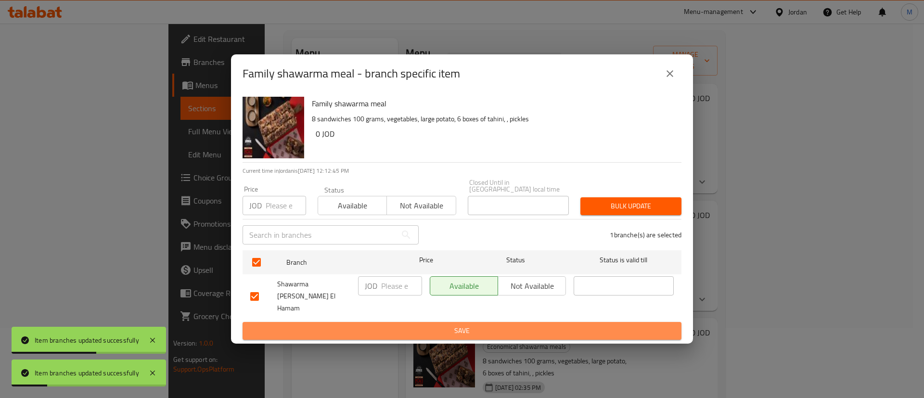
click at [462, 325] on span "Save" at bounding box center [462, 331] width 424 height 12
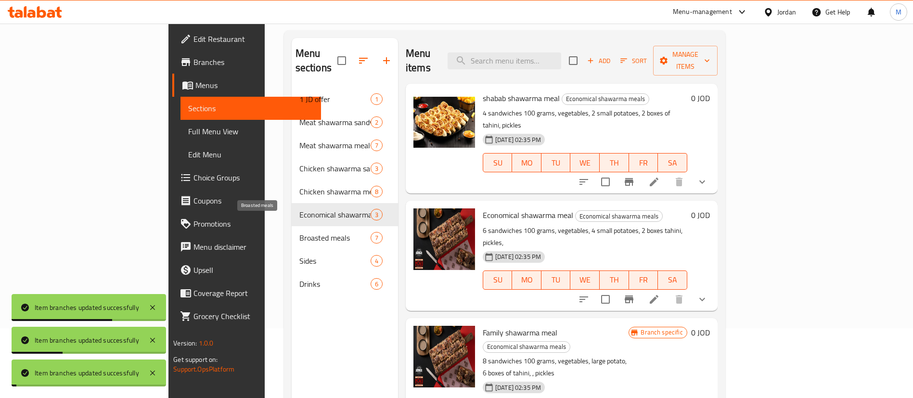
click at [299, 232] on span "Broasted meals" at bounding box center [334, 238] width 71 height 12
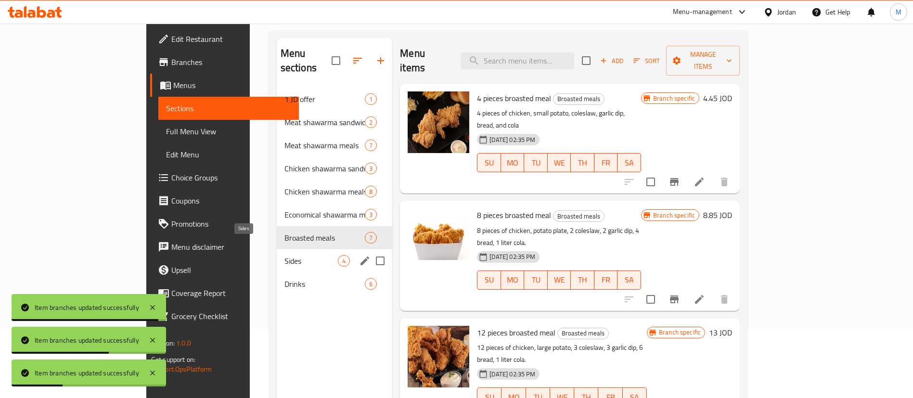
click at [284, 255] on span "Sides" at bounding box center [310, 261] width 53 height 12
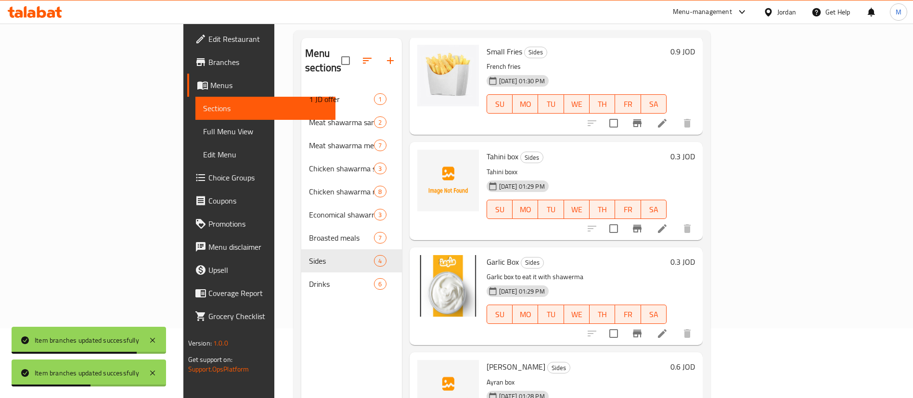
scroll to position [135, 0]
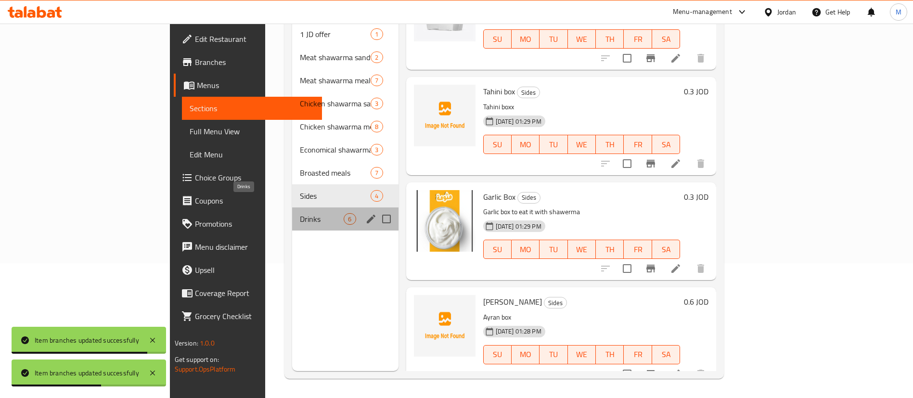
click at [300, 213] on span "Drinks" at bounding box center [322, 219] width 44 height 12
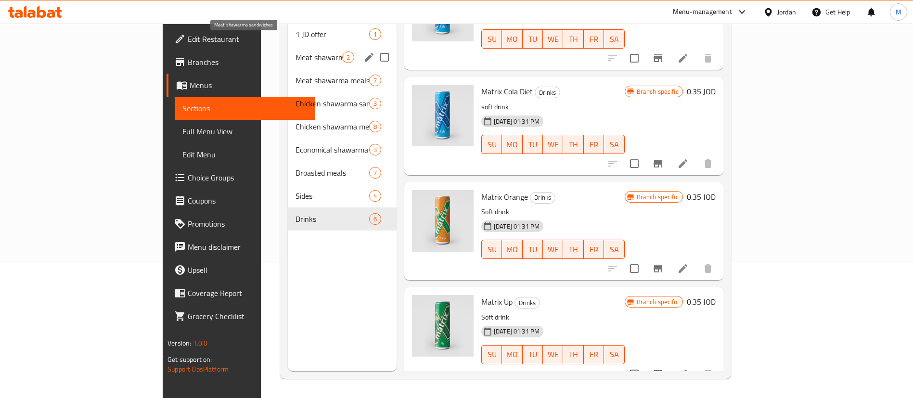
click at [296, 51] on span "Meat shawarma sandwiches" at bounding box center [319, 57] width 47 height 12
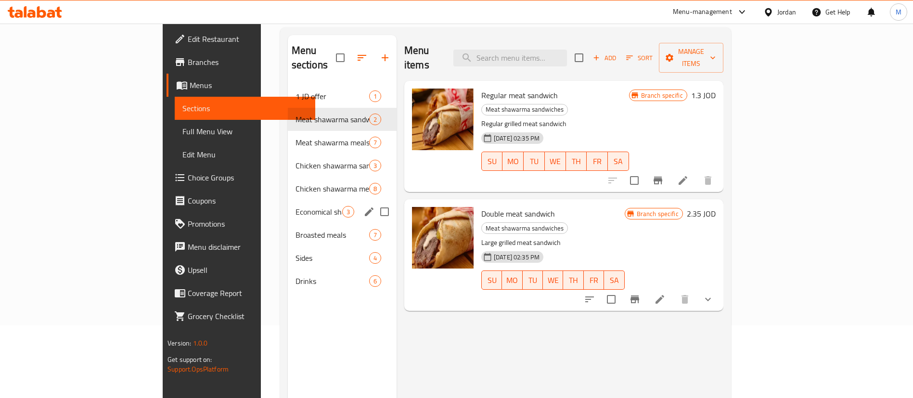
scroll to position [70, 0]
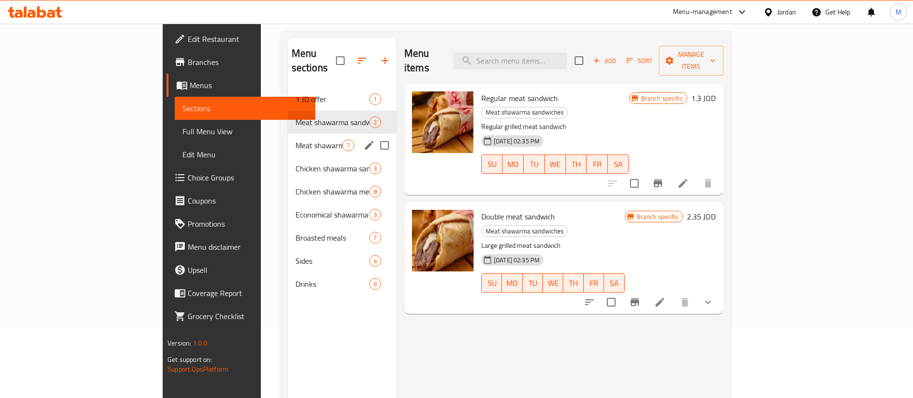
click at [288, 137] on div "Meat shawarma meals 7" at bounding box center [342, 145] width 109 height 23
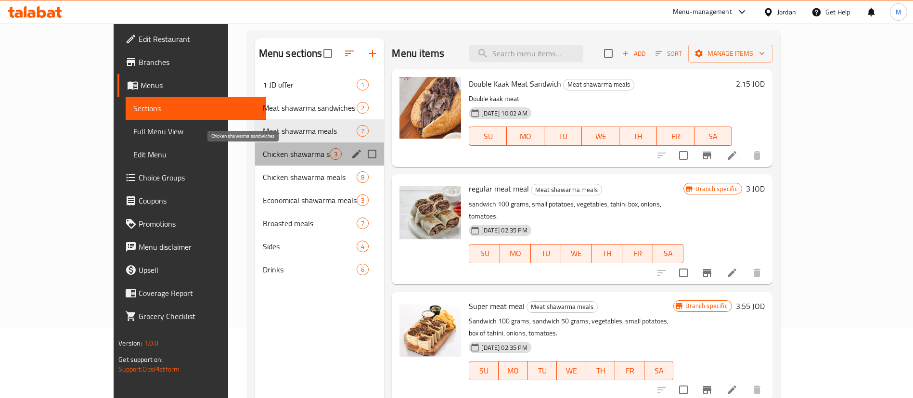
click at [263, 157] on span "Chicken shawarma sandwiches" at bounding box center [296, 154] width 67 height 12
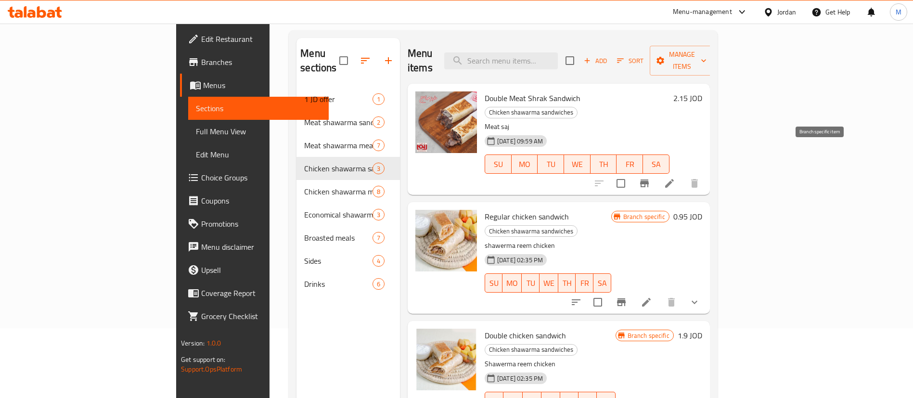
click at [650, 178] on icon "Branch-specific-item" at bounding box center [645, 184] width 12 height 12
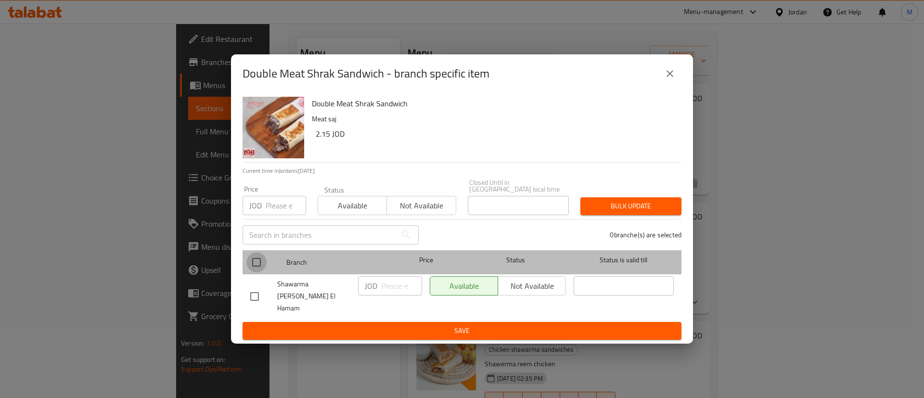
click at [265, 261] on input "checkbox" at bounding box center [256, 262] width 20 height 20
checkbox input "true"
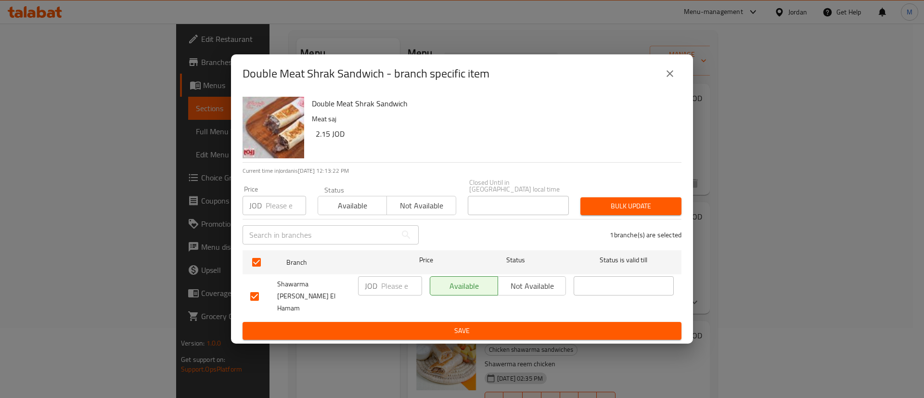
click at [512, 283] on span "Not available" at bounding box center [532, 286] width 60 height 14
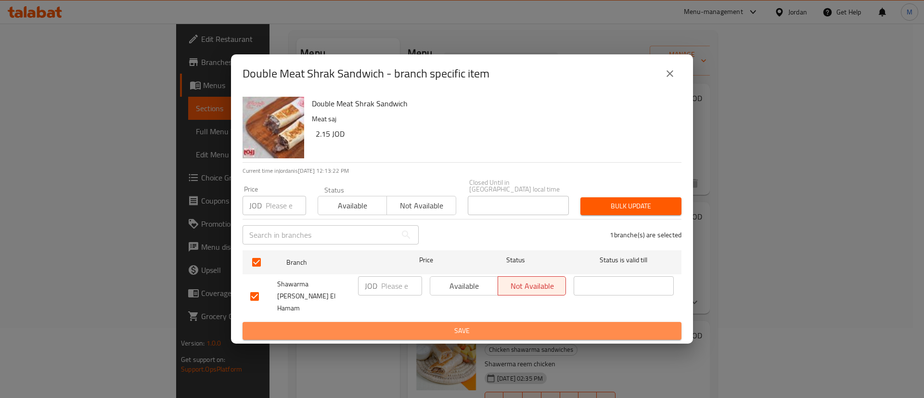
click at [505, 327] on span "Save" at bounding box center [462, 331] width 424 height 12
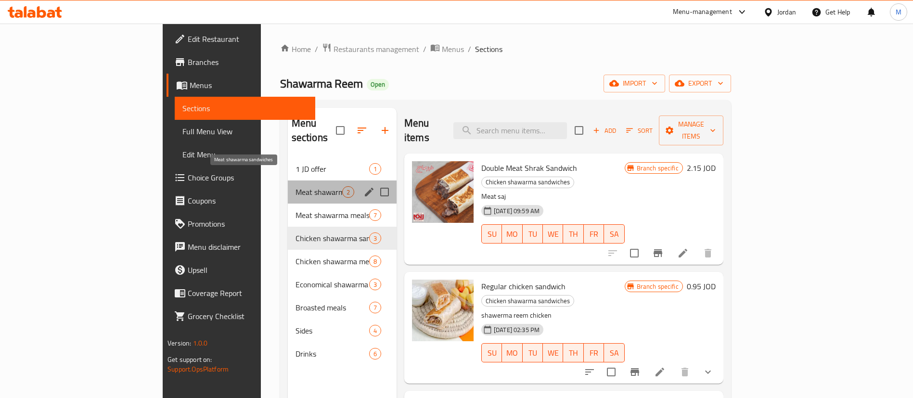
click at [296, 186] on span "Meat shawarma sandwiches" at bounding box center [319, 192] width 47 height 12
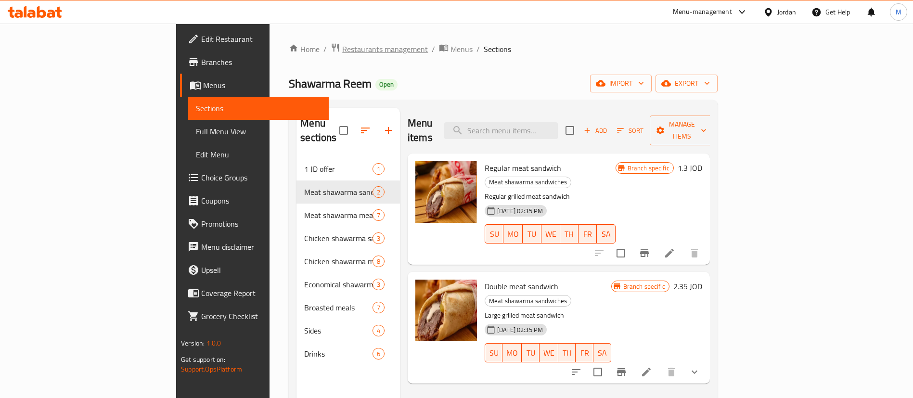
click at [342, 52] on span "Restaurants management" at bounding box center [385, 49] width 86 height 12
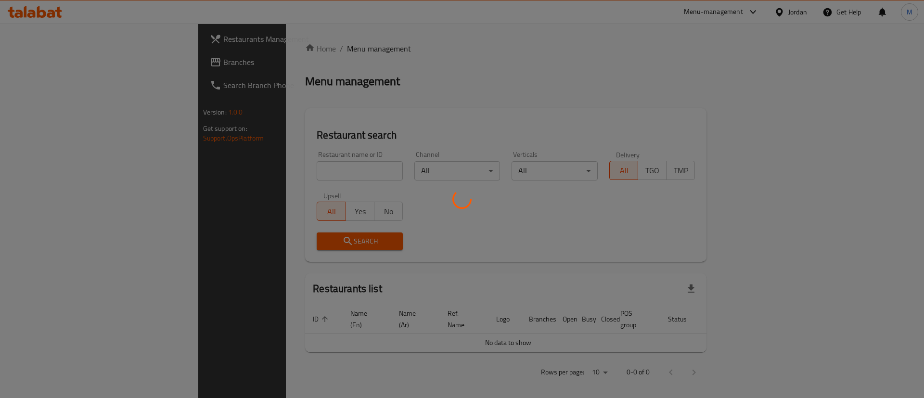
click at [79, 37] on div at bounding box center [462, 199] width 924 height 398
click at [103, 39] on div at bounding box center [462, 199] width 924 height 398
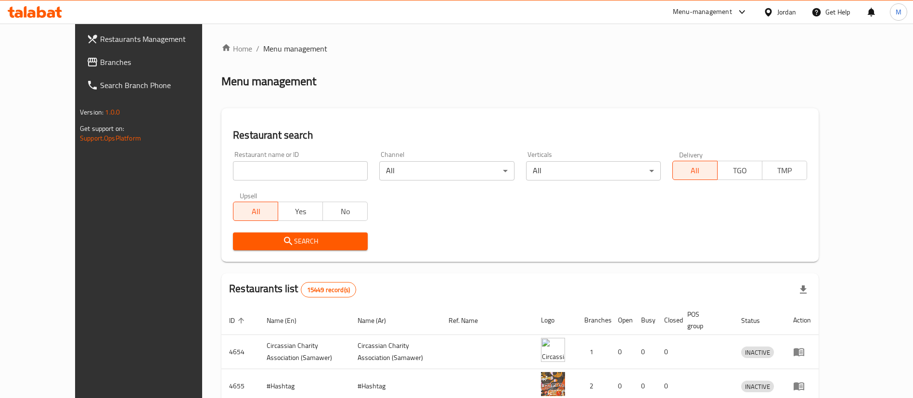
click at [104, 37] on span "Restaurants Management" at bounding box center [160, 39] width 120 height 12
